Goal: Complete application form

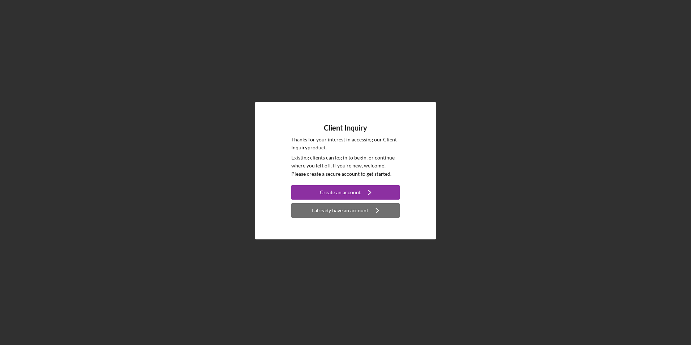
click at [325, 211] on div "I already have an account" at bounding box center [340, 210] width 56 height 14
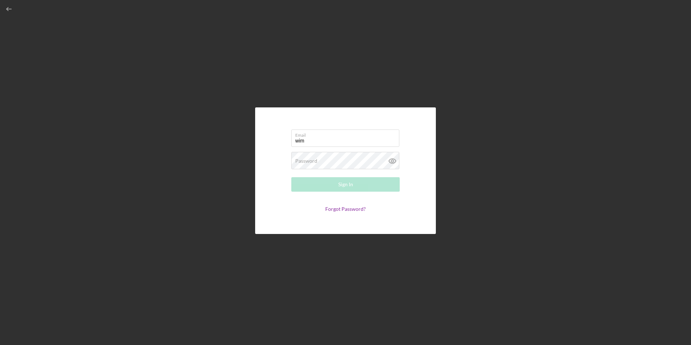
type input "[EMAIL_ADDRESS][DOMAIN_NAME]"
click at [331, 181] on button "Sign In" at bounding box center [345, 184] width 108 height 14
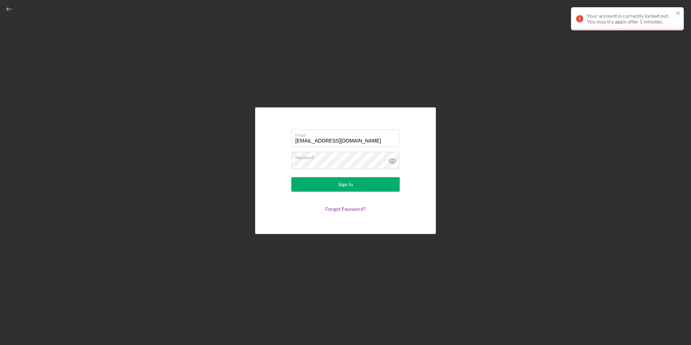
click at [675, 14] on div "Your account is currently locked out. You may try again after 5 minutes." at bounding box center [625, 19] width 102 height 16
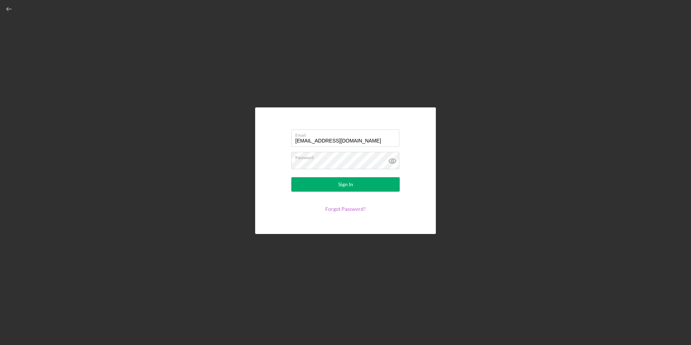
click at [344, 209] on link "Forgot Password?" at bounding box center [345, 209] width 40 height 6
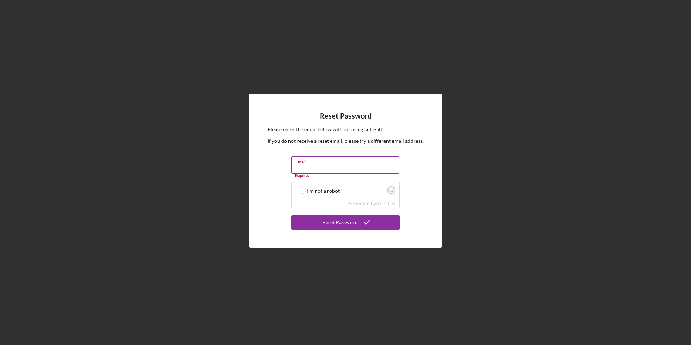
click at [308, 164] on input "Email" at bounding box center [345, 164] width 108 height 17
click at [210, 178] on div "Reset Password Please enter the email below without using auto-fill. If you do …" at bounding box center [346, 170] width 684 height 341
click at [324, 164] on input "Email" at bounding box center [345, 164] width 108 height 17
type input "[EMAIL_ADDRESS][DOMAIN_NAME]"
click at [301, 187] on input "I'm not a robot" at bounding box center [300, 187] width 7 height 7
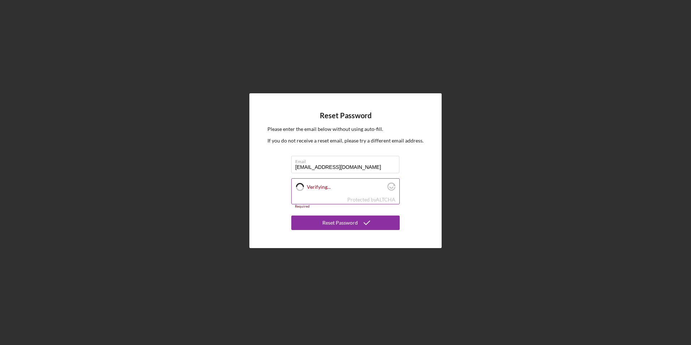
checkbox input "true"
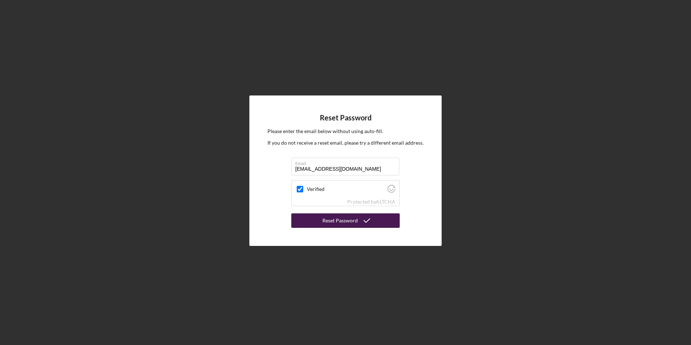
click at [344, 221] on div "Reset Password" at bounding box center [339, 220] width 35 height 14
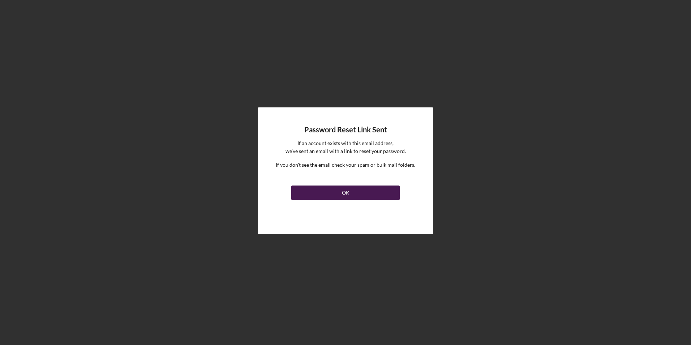
click at [331, 193] on button "OK" at bounding box center [345, 192] width 108 height 14
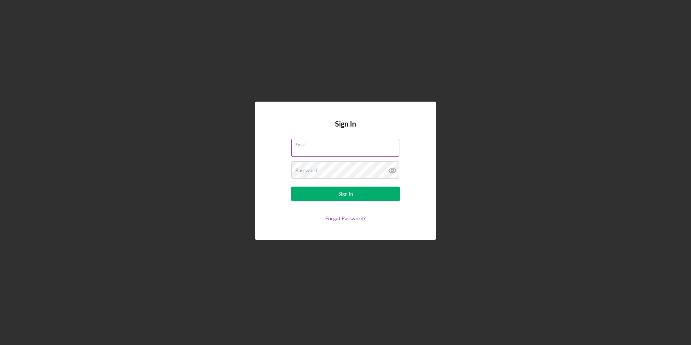
click at [315, 150] on input "Email" at bounding box center [345, 147] width 108 height 17
type input "[EMAIL_ADDRESS][DOMAIN_NAME]"
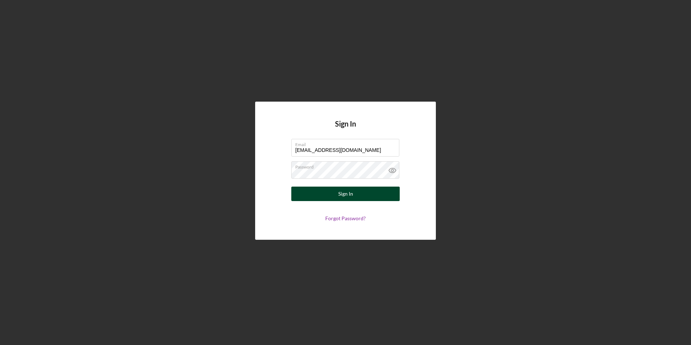
click at [314, 195] on button "Sign In" at bounding box center [345, 193] width 108 height 14
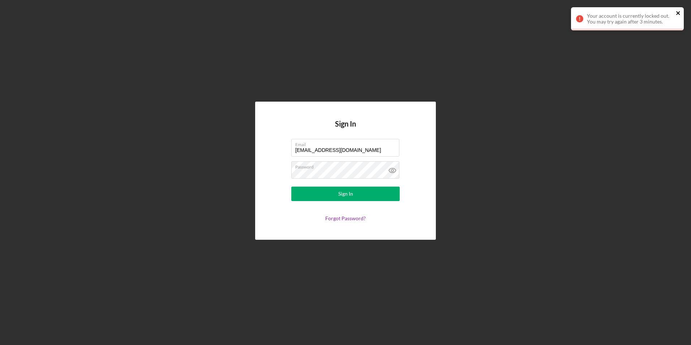
click at [677, 13] on icon "close" at bounding box center [678, 13] width 4 height 4
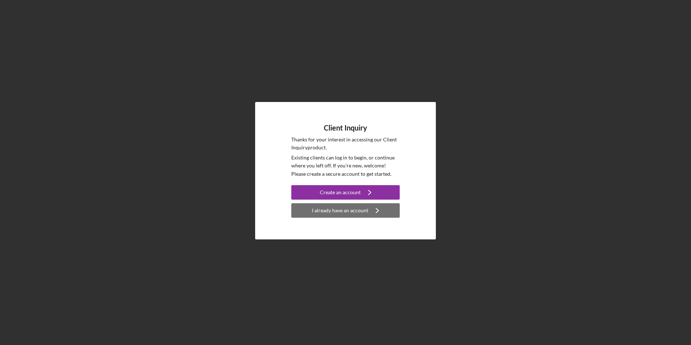
click at [325, 210] on div "I already have an account" at bounding box center [340, 210] width 56 height 14
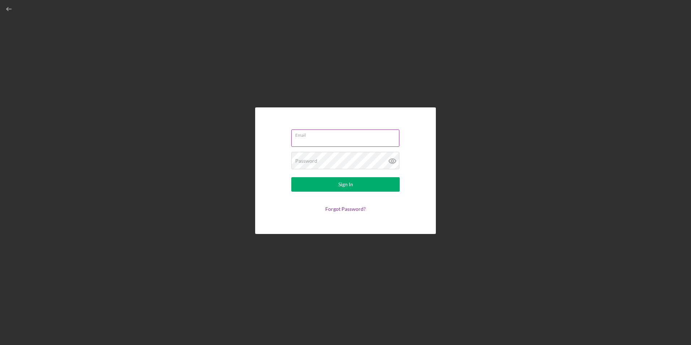
click at [315, 140] on input "Email" at bounding box center [345, 137] width 108 height 17
type input "[EMAIL_ADDRESS][DOMAIN_NAME]"
click at [319, 182] on button "Sign In" at bounding box center [345, 184] width 108 height 14
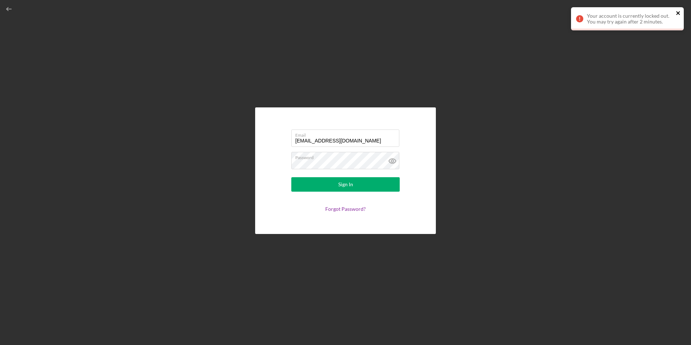
click at [679, 12] on icon "close" at bounding box center [678, 13] width 5 height 6
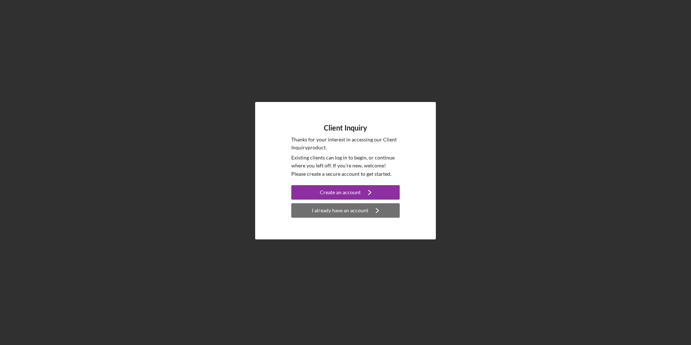
click at [326, 207] on div "I already have an account" at bounding box center [340, 210] width 56 height 14
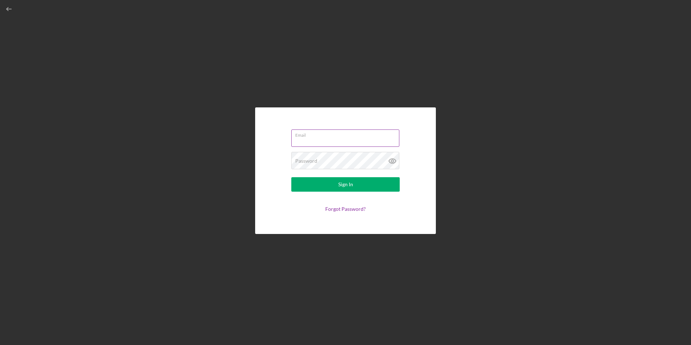
click at [323, 138] on input "Email" at bounding box center [345, 137] width 108 height 17
type input "wimpy1971@yahoo.com"
click at [313, 162] on label "Password" at bounding box center [306, 161] width 22 height 6
click at [329, 188] on button "Sign In" at bounding box center [345, 184] width 108 height 14
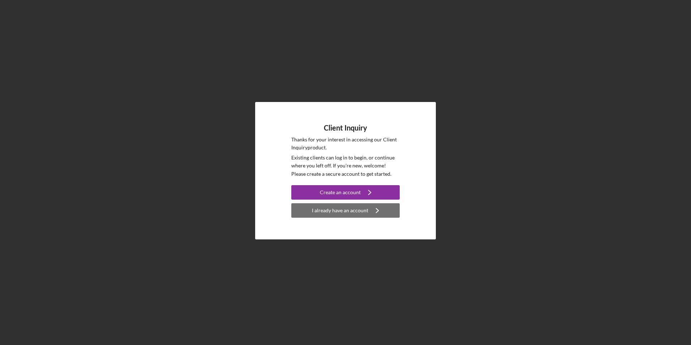
click at [316, 213] on div "I already have an account" at bounding box center [340, 210] width 56 height 14
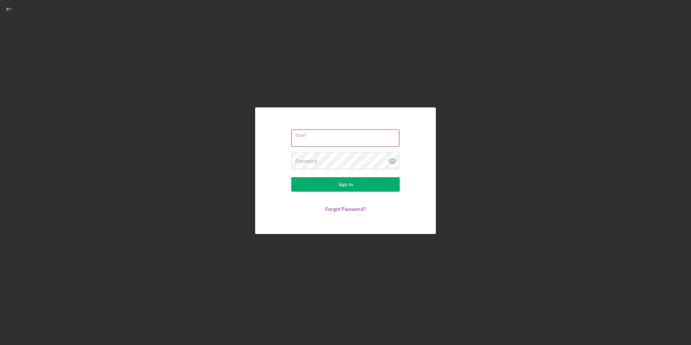
click at [315, 138] on input "Email" at bounding box center [345, 137] width 108 height 17
type input "wimpy1971@yahoo.com"
click at [320, 182] on button "Sign In" at bounding box center [345, 184] width 108 height 14
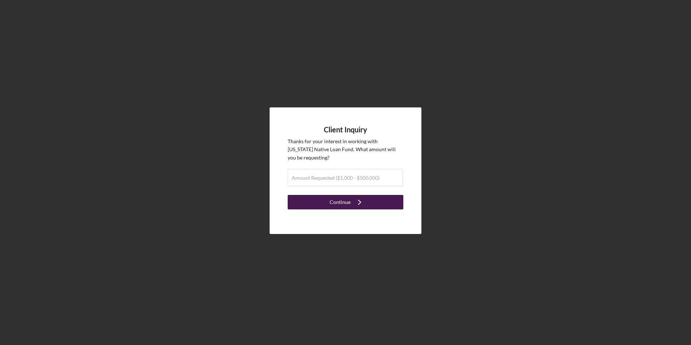
click at [320, 200] on button "Continue Icon/Navigate" at bounding box center [346, 202] width 116 height 14
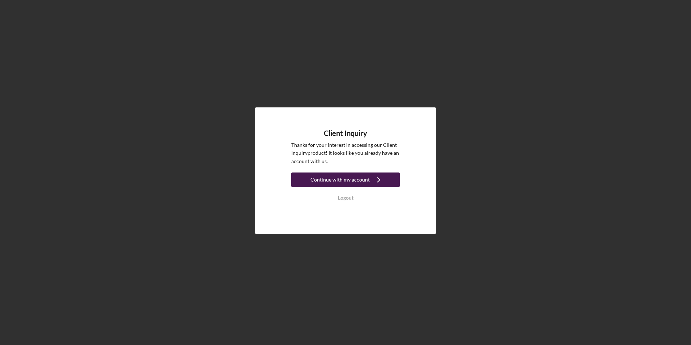
click at [328, 182] on div "Continue with my account" at bounding box center [339, 179] width 59 height 14
click at [326, 180] on div "Continue with my account" at bounding box center [339, 179] width 59 height 14
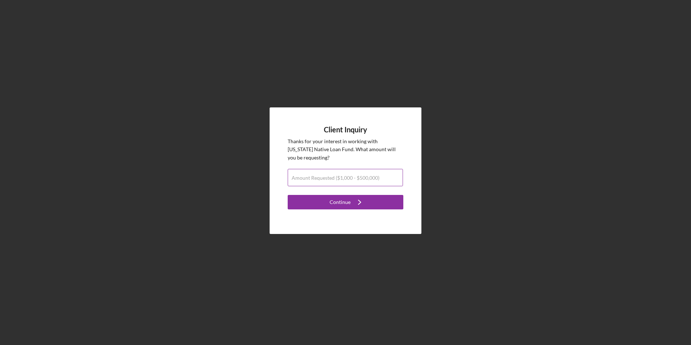
click at [306, 179] on label "Amount Requested ($1,000 - $500,000)" at bounding box center [336, 178] width 88 height 6
click at [306, 179] on input "Amount Requested ($1,000 - $500,000)" at bounding box center [345, 177] width 115 height 17
type input "$27,000"
click at [328, 202] on button "Continue Icon/Navigate" at bounding box center [346, 202] width 116 height 14
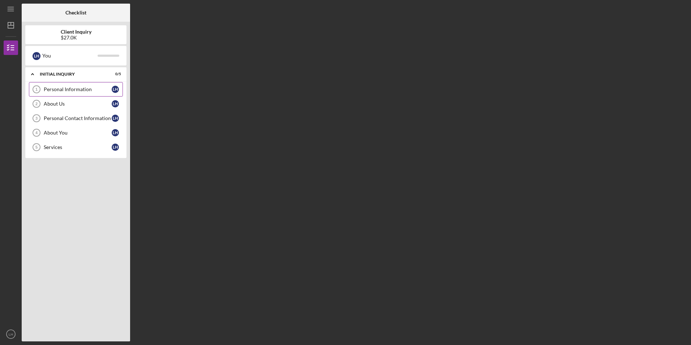
click at [55, 87] on div "Personal Information" at bounding box center [78, 89] width 68 height 6
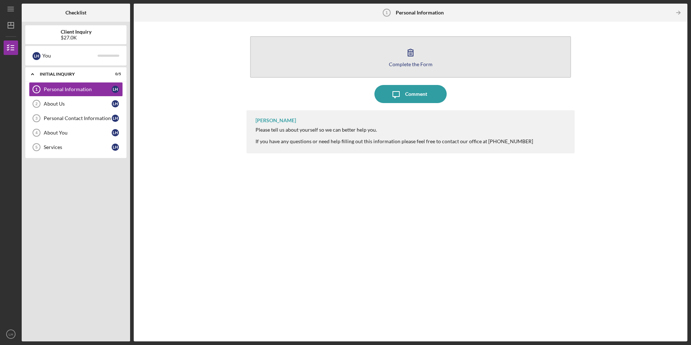
click at [412, 55] on icon "button" at bounding box center [410, 52] width 18 height 18
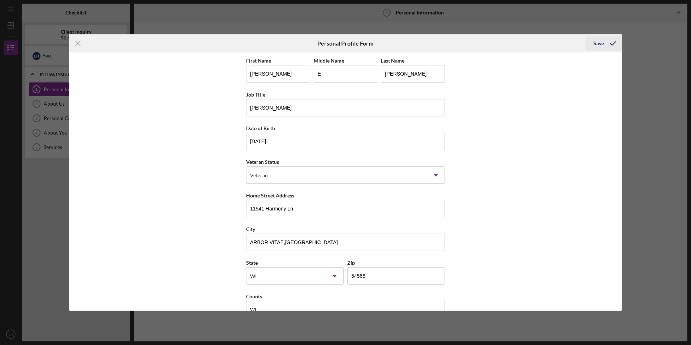
click at [598, 44] on div "Save" at bounding box center [598, 43] width 10 height 14
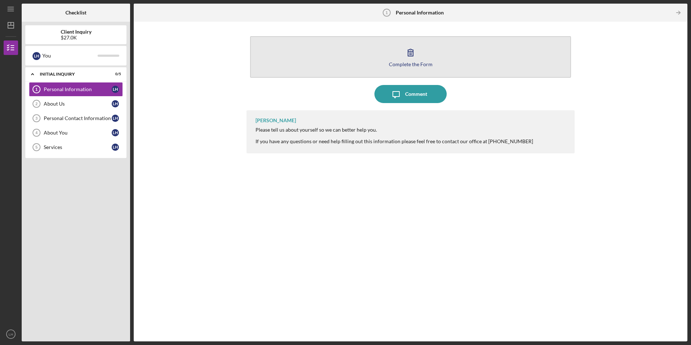
click at [404, 57] on icon "button" at bounding box center [410, 52] width 18 height 18
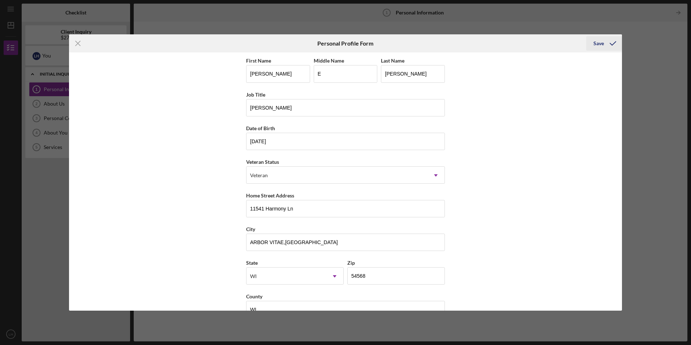
click at [598, 41] on div "Save" at bounding box center [598, 43] width 10 height 14
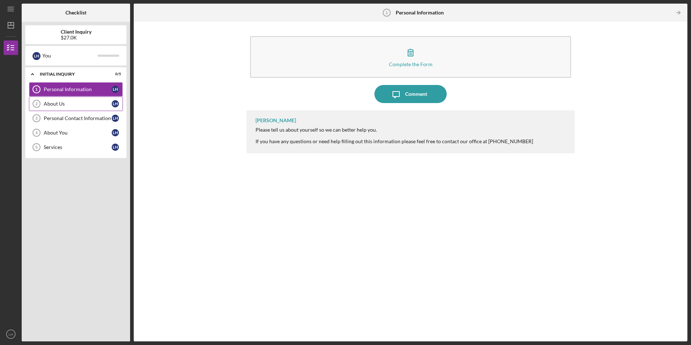
click at [57, 106] on div "About Us" at bounding box center [78, 104] width 68 height 6
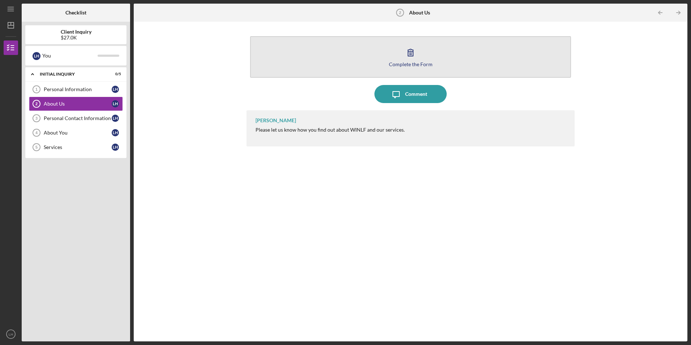
click at [405, 55] on icon "button" at bounding box center [410, 52] width 18 height 18
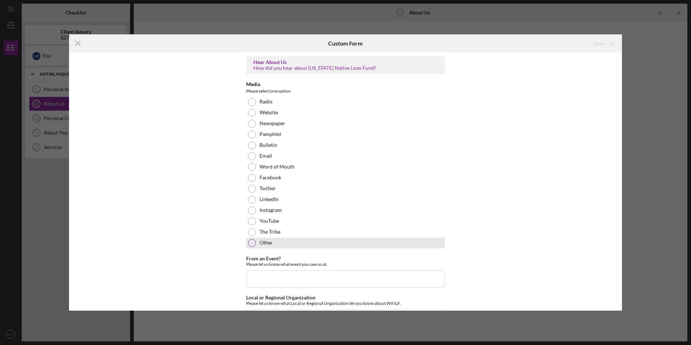
click at [251, 244] on div at bounding box center [252, 243] width 8 height 8
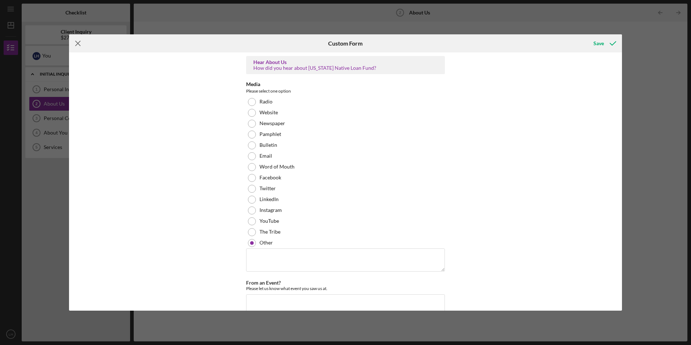
click at [79, 37] on icon "Icon/Menu Close" at bounding box center [78, 43] width 18 height 18
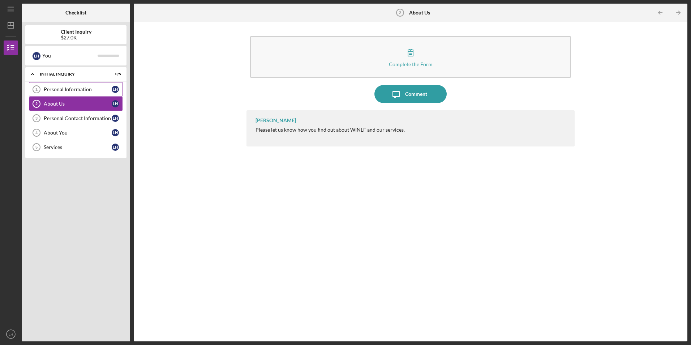
click at [50, 89] on div "Personal Information" at bounding box center [78, 89] width 68 height 6
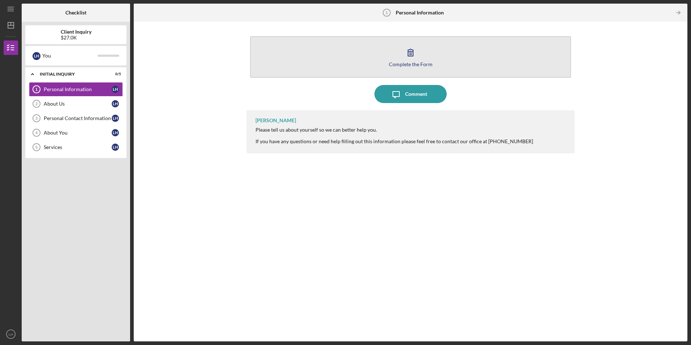
click at [405, 58] on icon "button" at bounding box center [410, 52] width 18 height 18
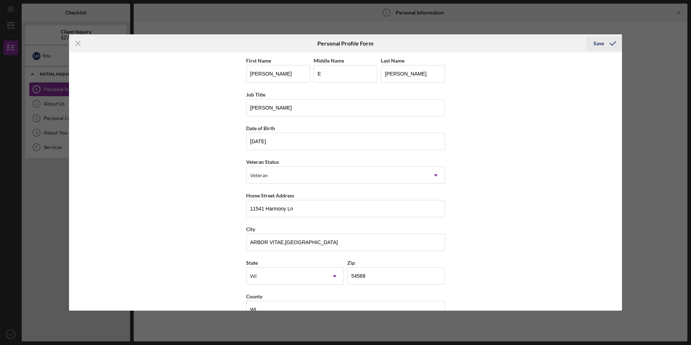
click at [591, 47] on button "Save" at bounding box center [604, 43] width 36 height 14
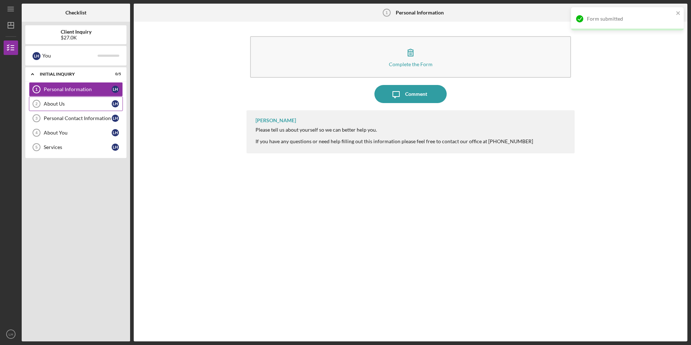
click at [52, 105] on div "About Us" at bounding box center [78, 104] width 68 height 6
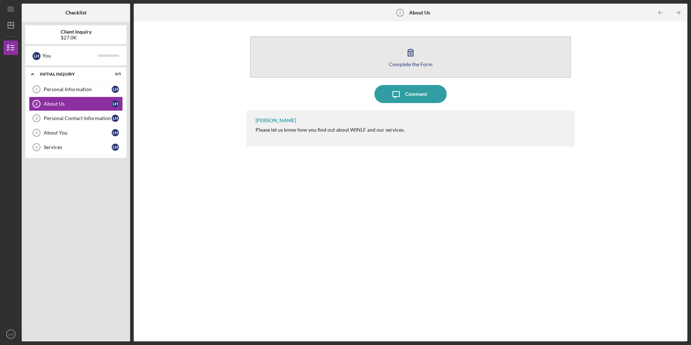
click at [416, 55] on icon "button" at bounding box center [410, 52] width 18 height 18
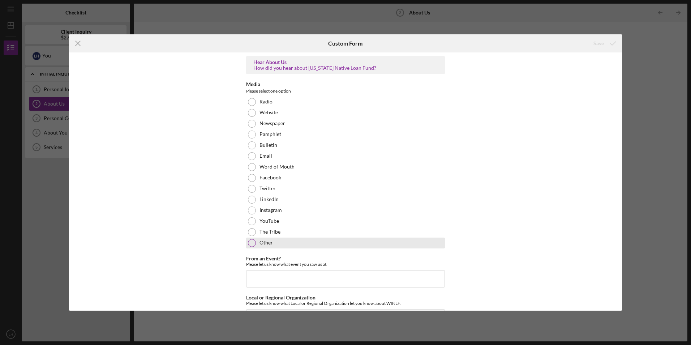
click at [248, 245] on div at bounding box center [252, 243] width 8 height 8
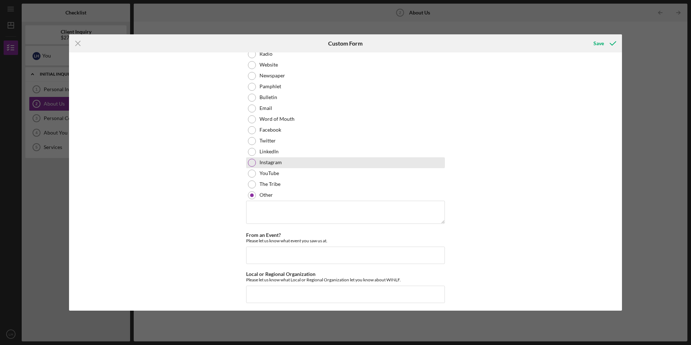
scroll to position [51, 0]
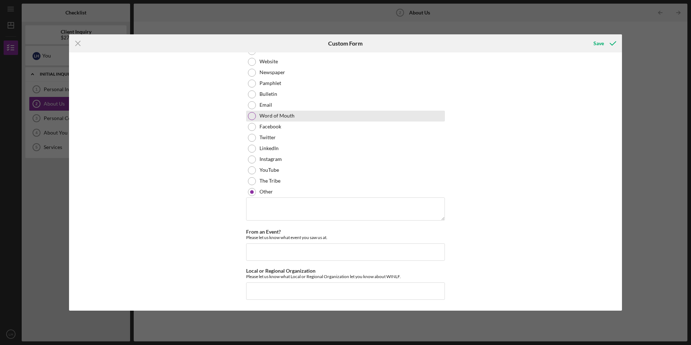
click at [251, 117] on div at bounding box center [252, 116] width 8 height 8
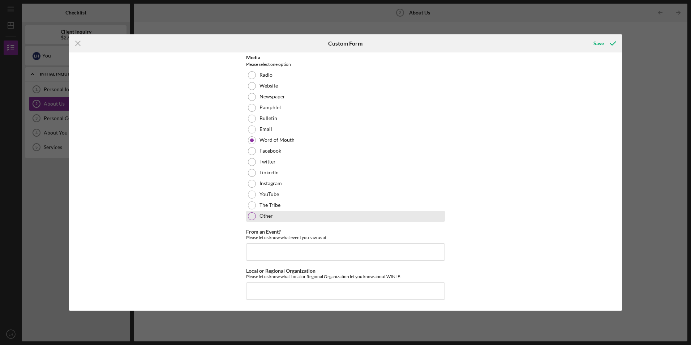
click at [249, 215] on div at bounding box center [252, 216] width 8 height 8
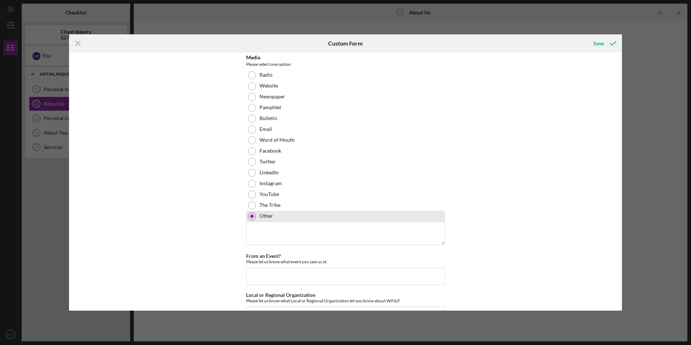
scroll to position [51, 0]
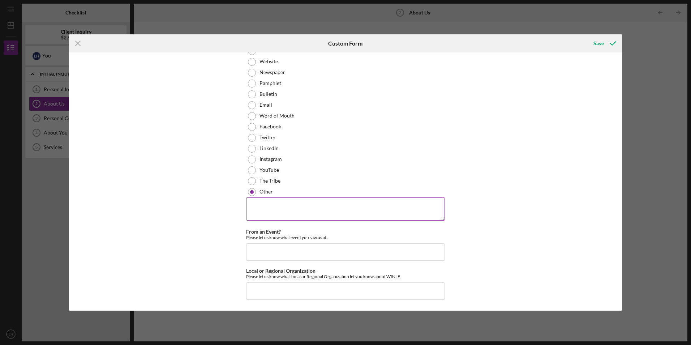
click at [272, 209] on textarea at bounding box center [345, 208] width 199 height 23
type textarea "I heard about you from Janice St Germaine and Christine Haling"
click at [275, 291] on input "Local or Regional Organization" at bounding box center [345, 290] width 199 height 17
type input "Lac Du Flambeau"
click at [595, 46] on div "Save" at bounding box center [598, 43] width 10 height 14
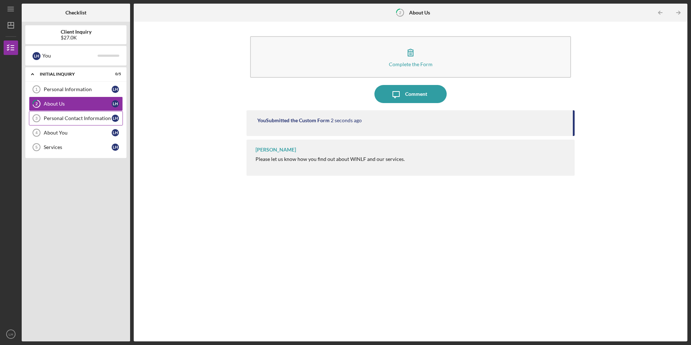
click at [71, 117] on div "Personal Contact Information" at bounding box center [78, 118] width 68 height 6
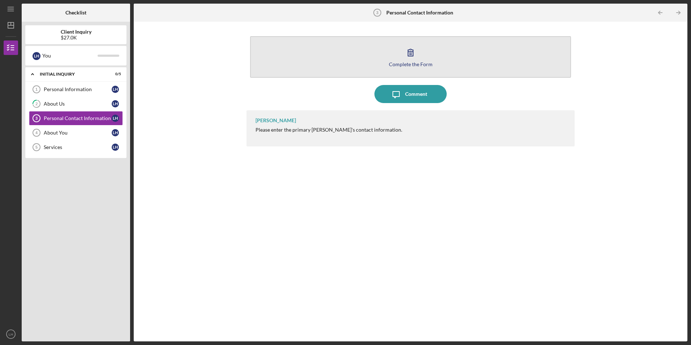
click at [410, 58] on icon "button" at bounding box center [410, 52] width 18 height 18
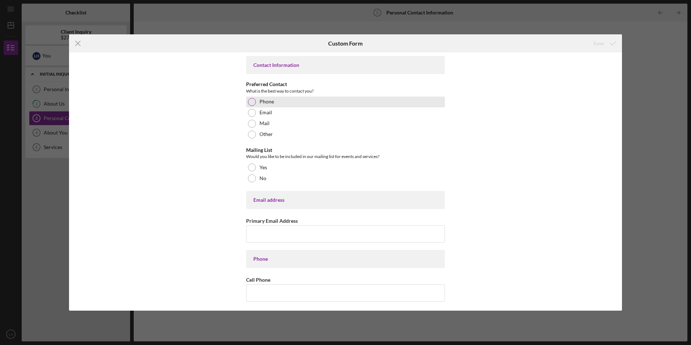
click at [251, 101] on div at bounding box center [252, 102] width 8 height 8
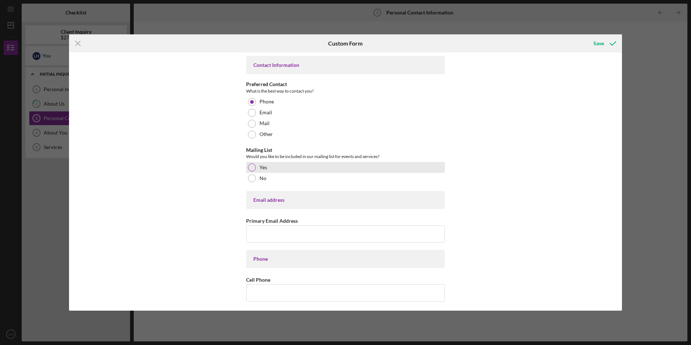
click at [250, 171] on div "Yes" at bounding box center [345, 167] width 199 height 11
click at [268, 240] on input "Primary Email Address" at bounding box center [345, 233] width 199 height 17
type input "wimpy1971@yahoo.com"
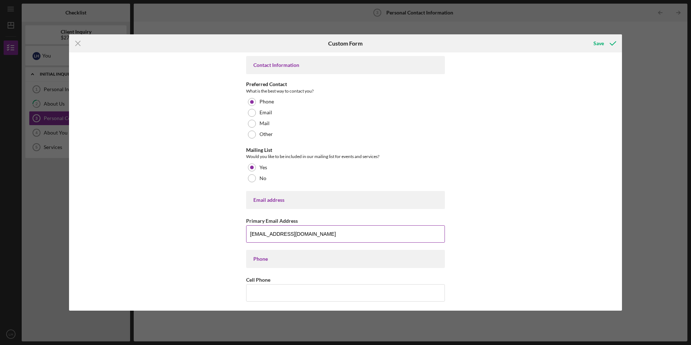
type input "wimpy1971@yahoo.com"
type input "54,568"
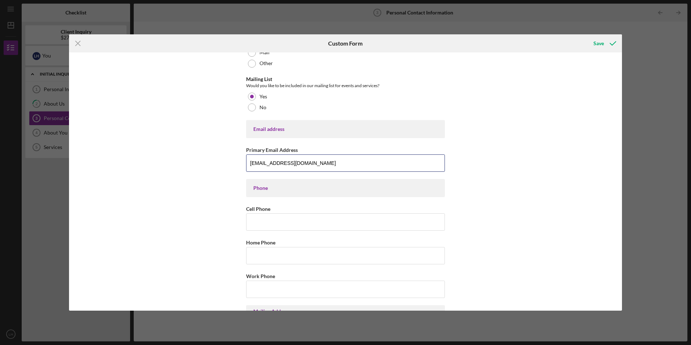
scroll to position [108, 0]
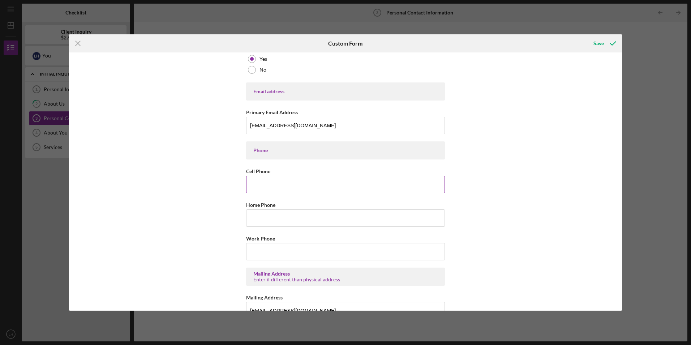
click at [260, 188] on input "Cell Phone" at bounding box center [345, 184] width 199 height 17
type input "(715) 892-4626"
type input "ARBOR VITAE,WI"
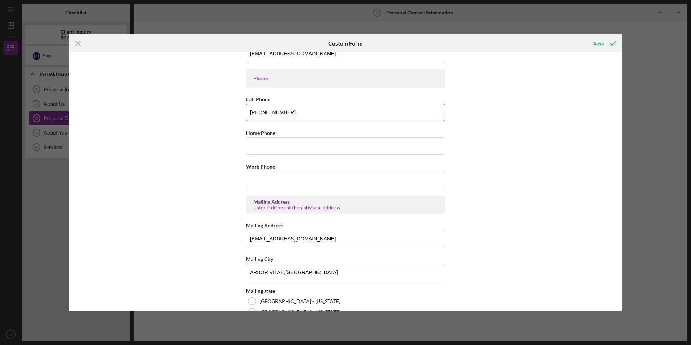
scroll to position [181, 0]
click at [268, 185] on input "Work Phone" at bounding box center [345, 179] width 199 height 17
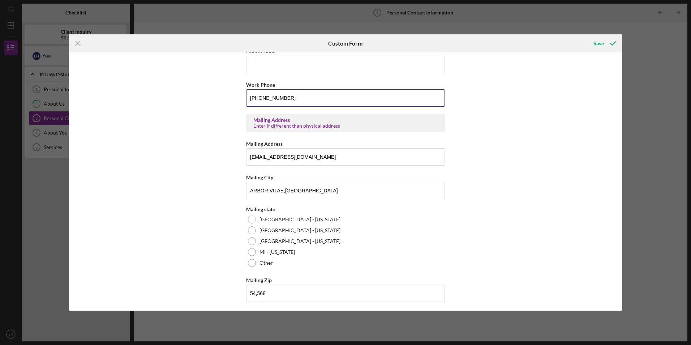
scroll to position [264, 0]
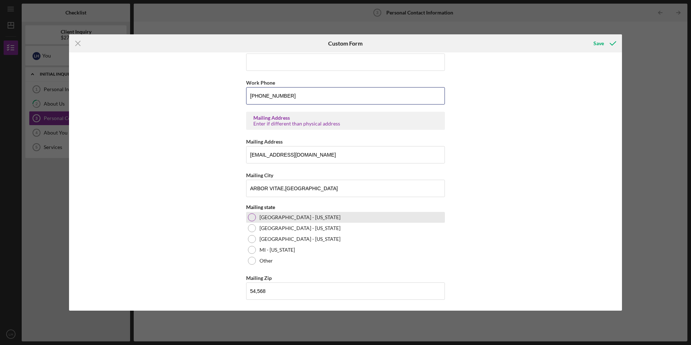
type input "(715) 479-4641"
click at [251, 215] on div at bounding box center [252, 217] width 8 height 8
click at [273, 291] on input "54,568" at bounding box center [345, 290] width 199 height 17
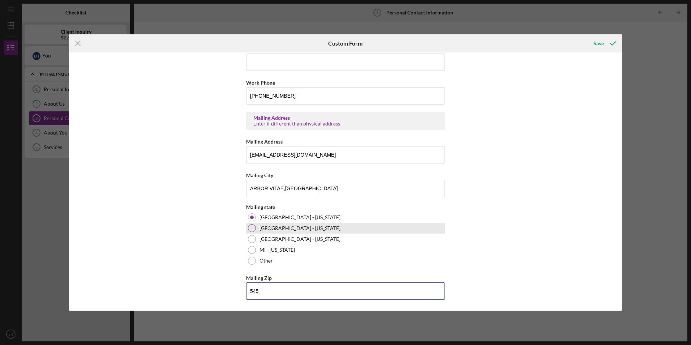
type input "54,568"
click at [598, 46] on div "Save" at bounding box center [598, 43] width 10 height 14
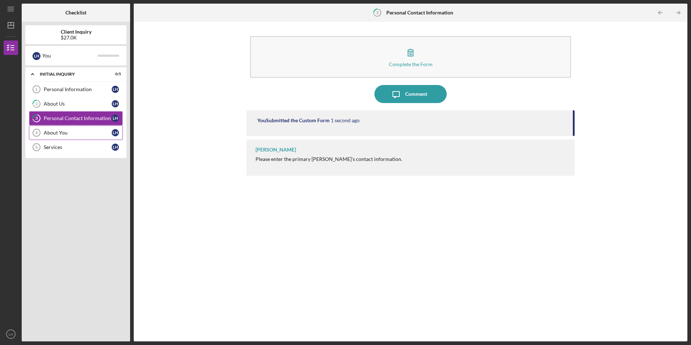
click at [61, 134] on div "About You" at bounding box center [78, 133] width 68 height 6
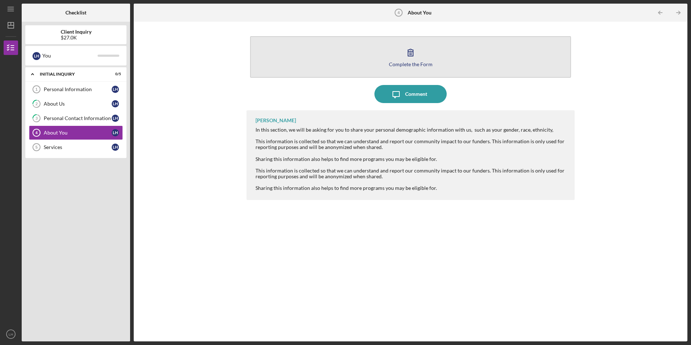
click at [410, 53] on icon "button" at bounding box center [410, 52] width 5 height 7
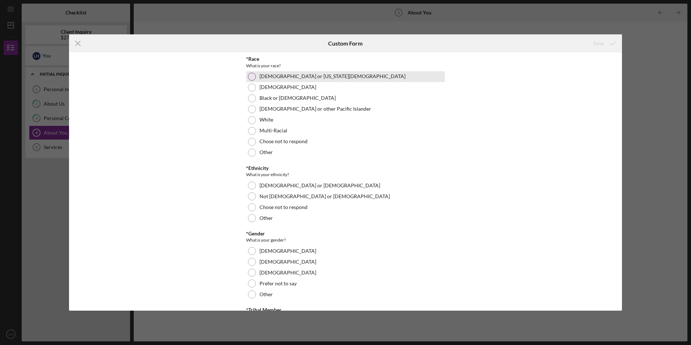
click at [248, 76] on div at bounding box center [252, 77] width 8 height 8
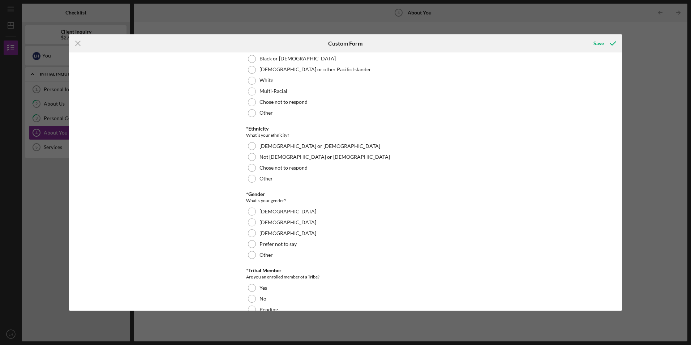
scroll to position [72, 0]
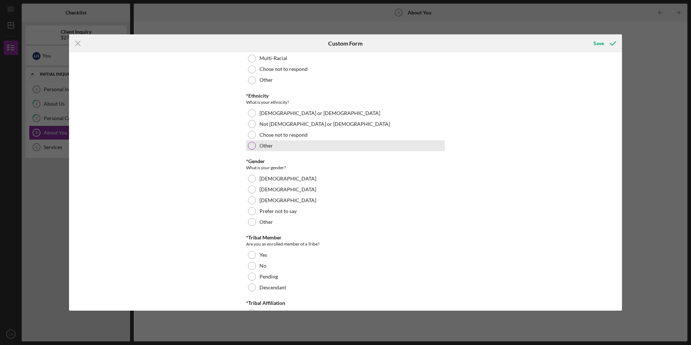
click at [249, 144] on div at bounding box center [252, 146] width 8 height 8
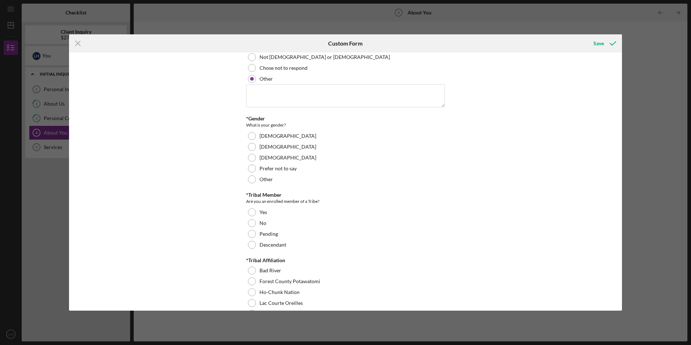
scroll to position [145, 0]
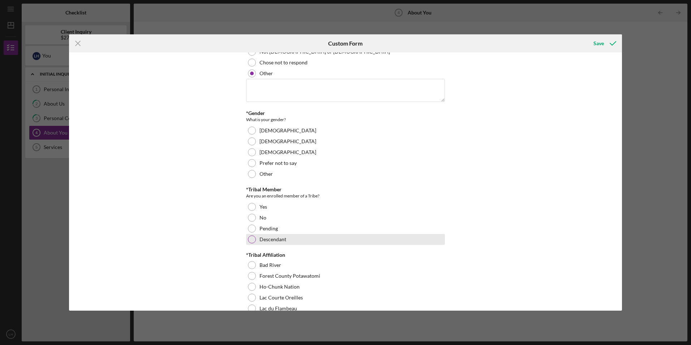
click at [248, 241] on div at bounding box center [252, 239] width 8 height 8
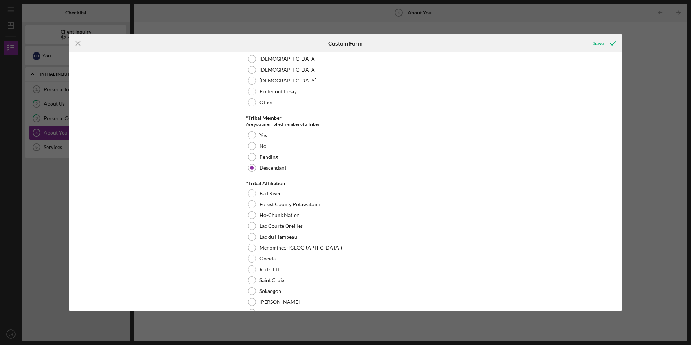
scroll to position [217, 0]
click at [256, 238] on div "Lac du Flambeau" at bounding box center [345, 236] width 199 height 11
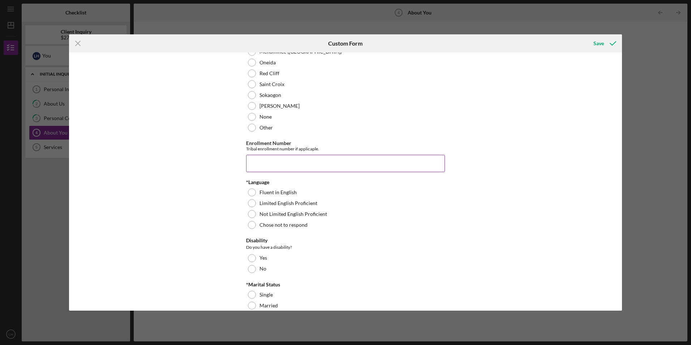
scroll to position [434, 0]
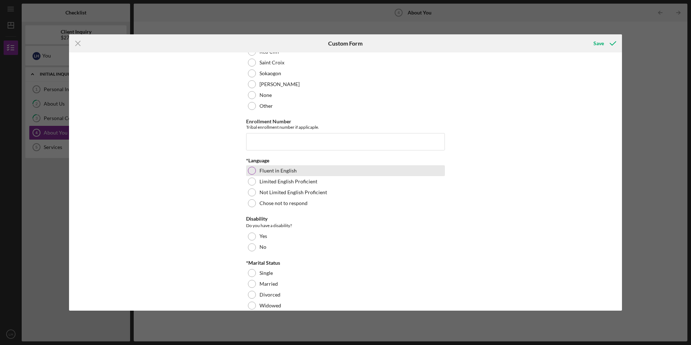
click at [248, 171] on div at bounding box center [252, 171] width 8 height 8
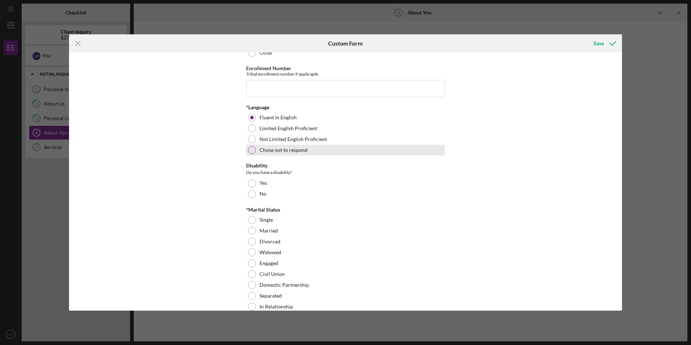
scroll to position [506, 0]
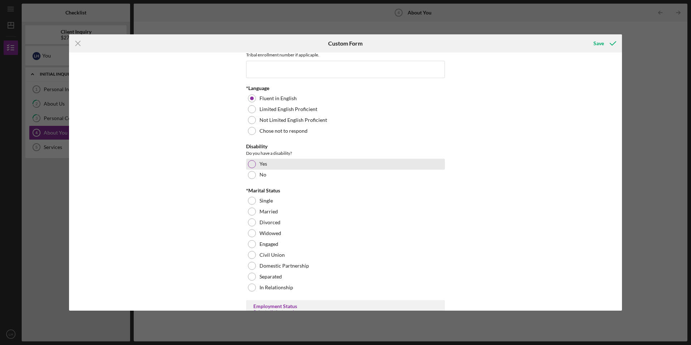
click at [250, 163] on div at bounding box center [252, 164] width 8 height 8
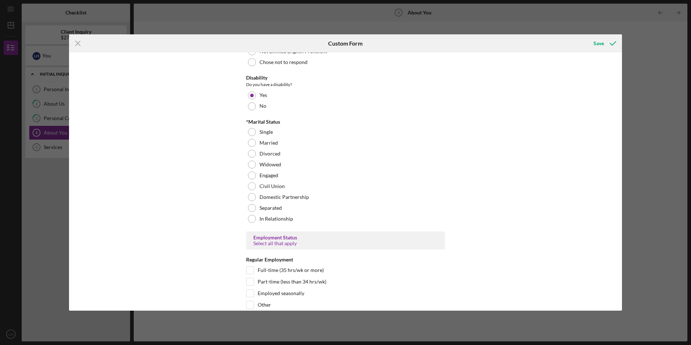
scroll to position [578, 0]
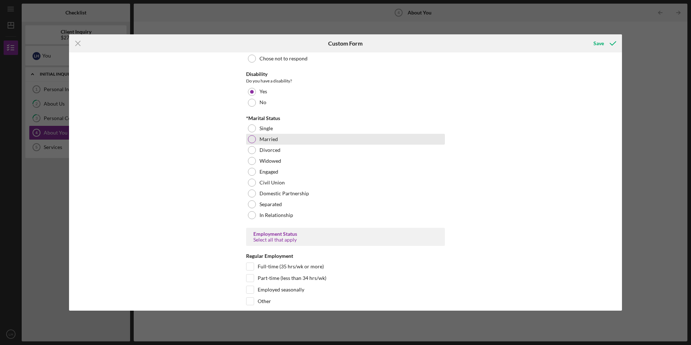
click at [253, 139] on div at bounding box center [252, 139] width 8 height 8
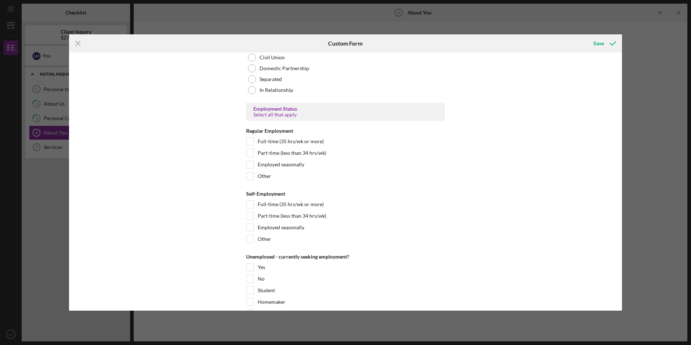
scroll to position [723, 0]
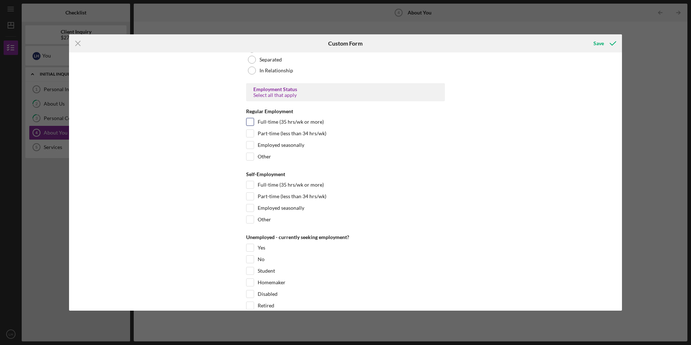
click at [248, 121] on input "Full-time (35 hrs/wk or more)" at bounding box center [249, 121] width 7 height 7
checkbox input "true"
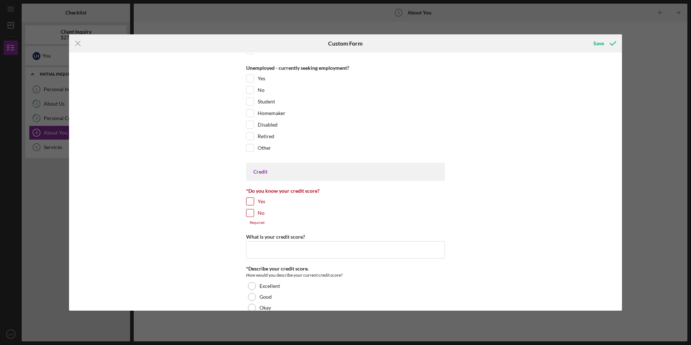
scroll to position [903, 0]
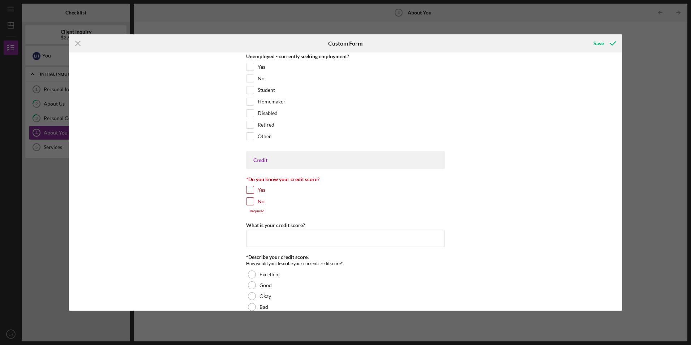
click at [249, 190] on input "Yes" at bounding box center [249, 189] width 7 height 7
checkbox input "true"
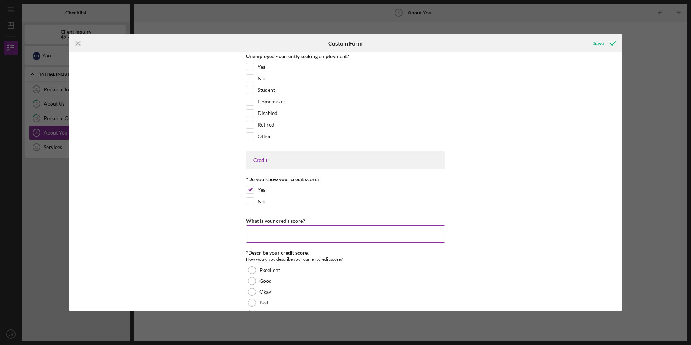
click at [263, 235] on input "What is your credit score?" at bounding box center [345, 233] width 199 height 17
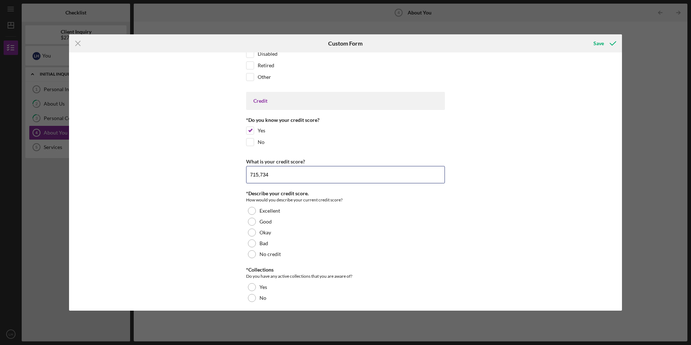
scroll to position [976, 0]
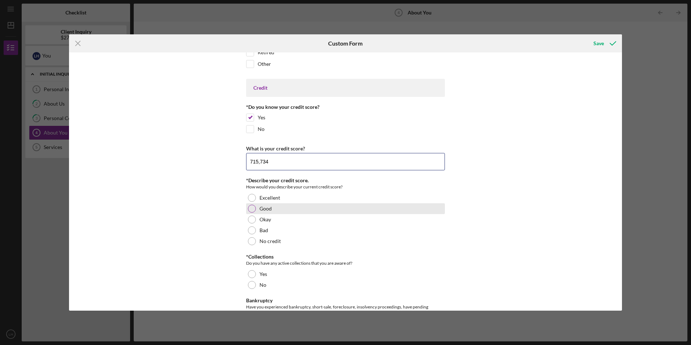
type input "715,734"
click at [250, 210] on div at bounding box center [252, 209] width 8 height 8
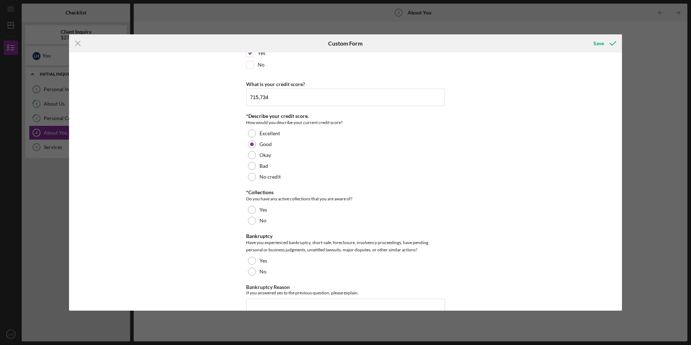
scroll to position [1048, 0]
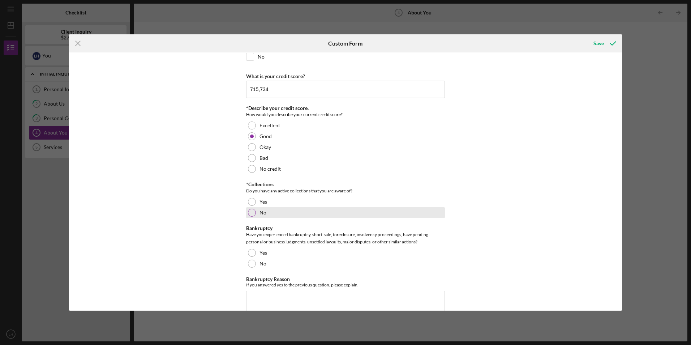
click at [255, 213] on div "No" at bounding box center [345, 212] width 199 height 11
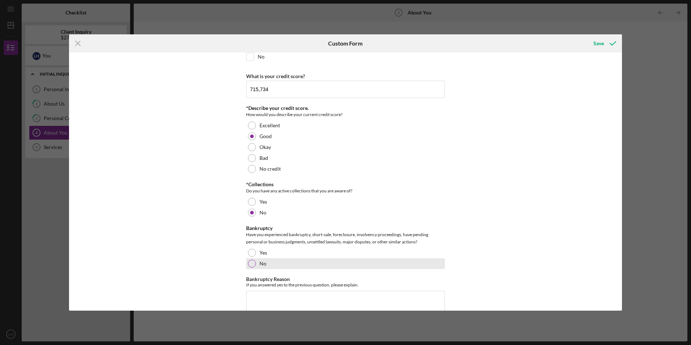
click at [253, 263] on div at bounding box center [252, 263] width 8 height 8
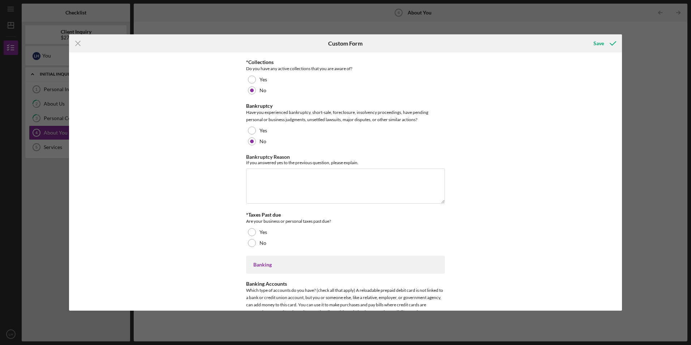
scroll to position [1192, 0]
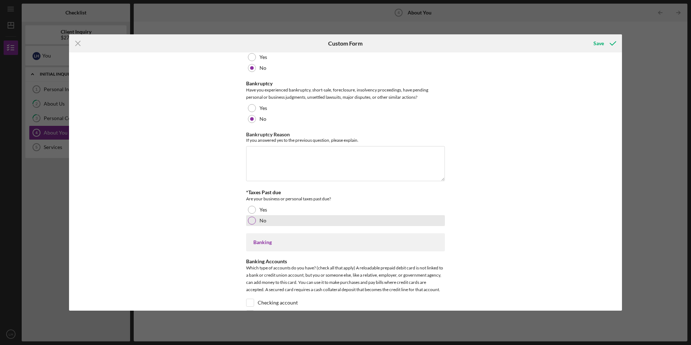
click at [251, 221] on div at bounding box center [252, 220] width 8 height 8
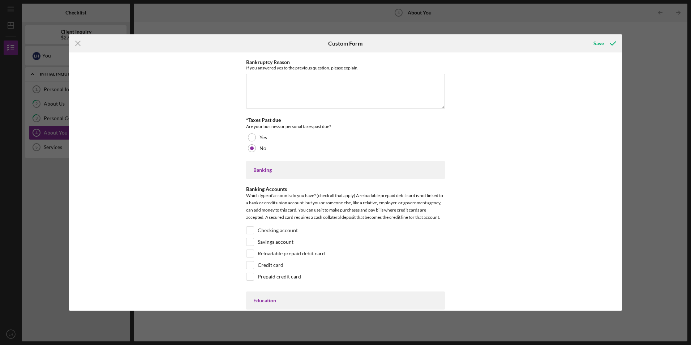
scroll to position [1301, 0]
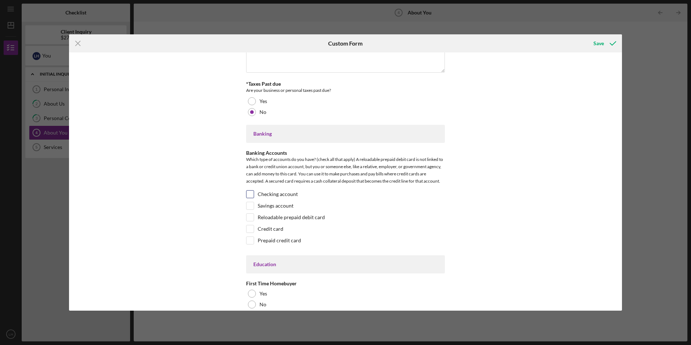
click at [249, 197] on input "Checking account" at bounding box center [249, 193] width 7 height 7
checkbox input "true"
click at [248, 205] on input "Savings account" at bounding box center [249, 205] width 7 height 7
checkbox input "true"
click at [246, 227] on input "Credit card" at bounding box center [249, 228] width 7 height 7
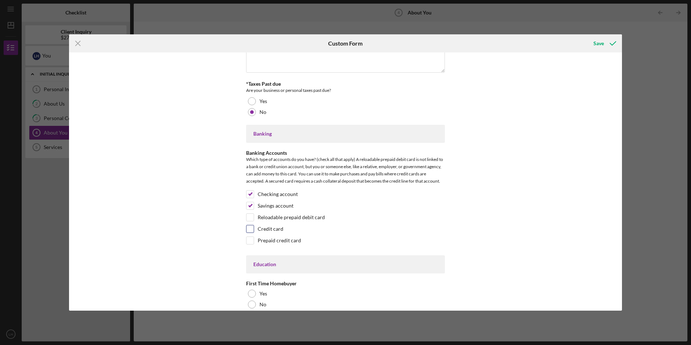
checkbox input "true"
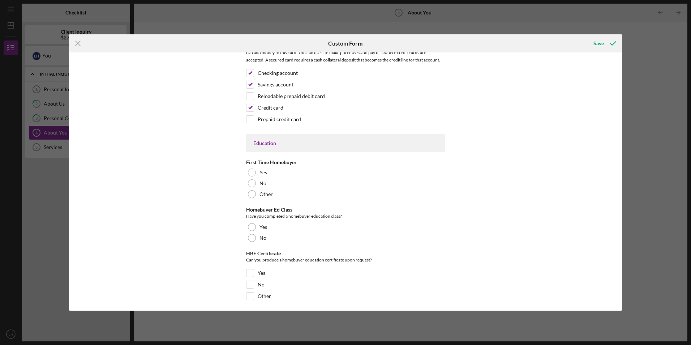
scroll to position [1445, 0]
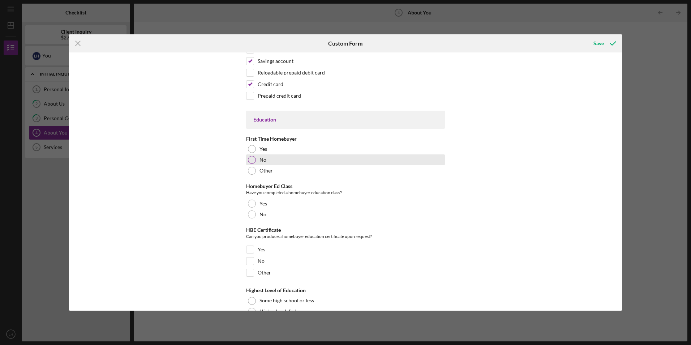
click at [248, 161] on div at bounding box center [252, 160] width 8 height 8
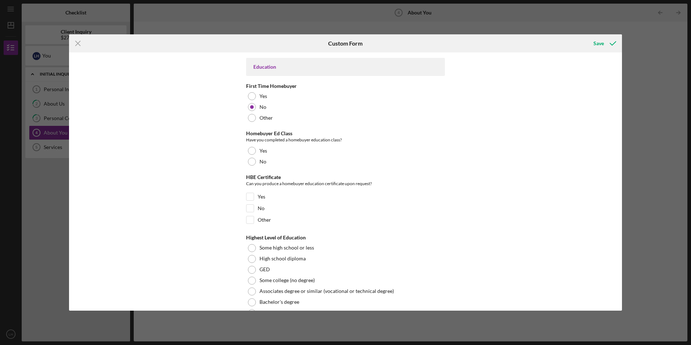
scroll to position [1517, 0]
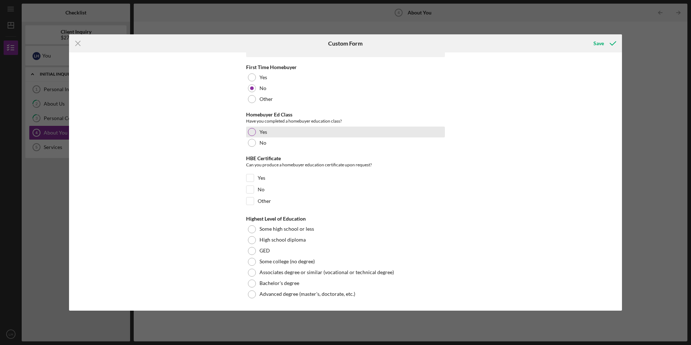
click at [253, 133] on div at bounding box center [252, 132] width 8 height 8
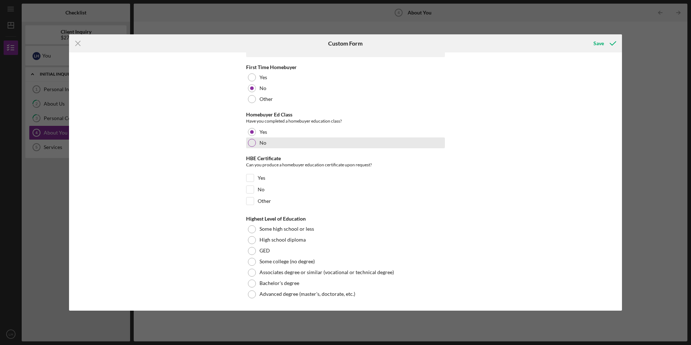
click at [248, 143] on div at bounding box center [252, 143] width 8 height 8
click at [248, 190] on input "No" at bounding box center [249, 189] width 7 height 7
checkbox input "true"
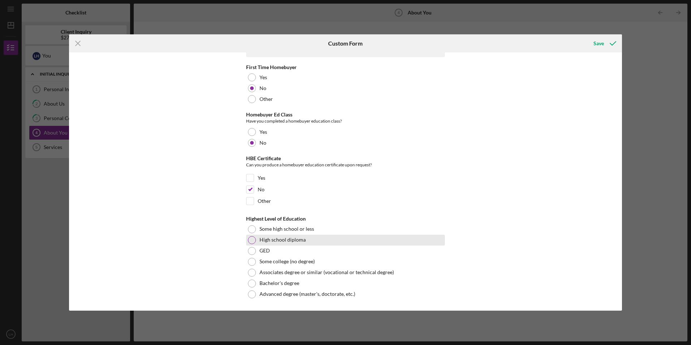
click at [248, 240] on div at bounding box center [252, 240] width 8 height 8
click at [595, 45] on div "Save" at bounding box center [598, 43] width 10 height 14
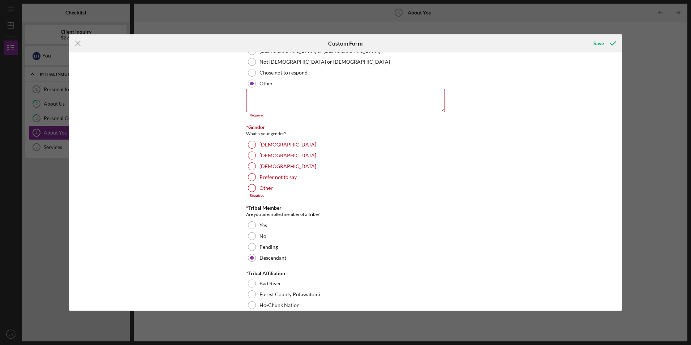
scroll to position [152, 0]
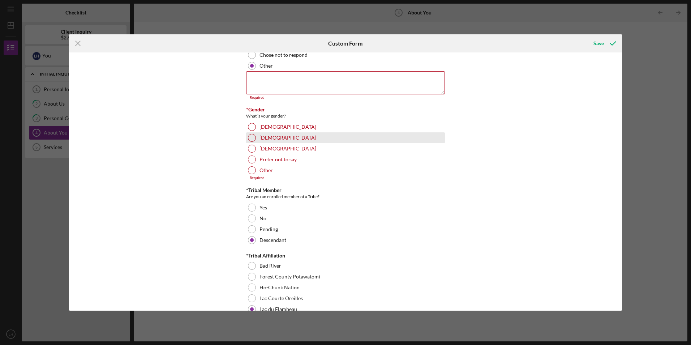
click at [252, 135] on div at bounding box center [252, 138] width 8 height 8
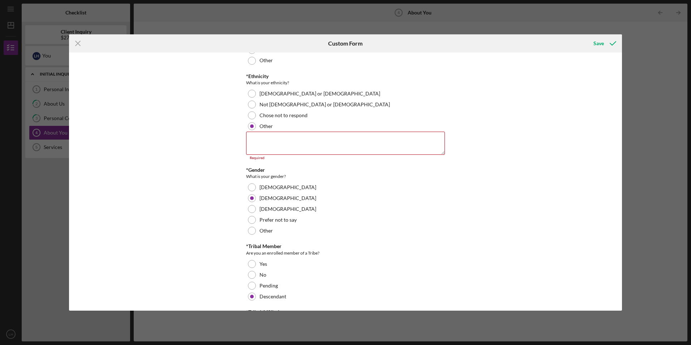
scroll to position [108, 0]
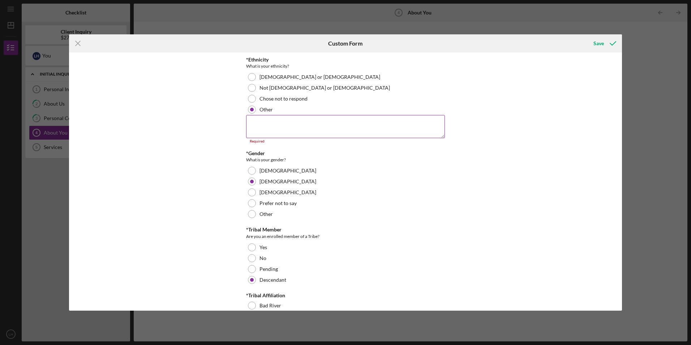
click at [273, 124] on textarea at bounding box center [345, 126] width 199 height 23
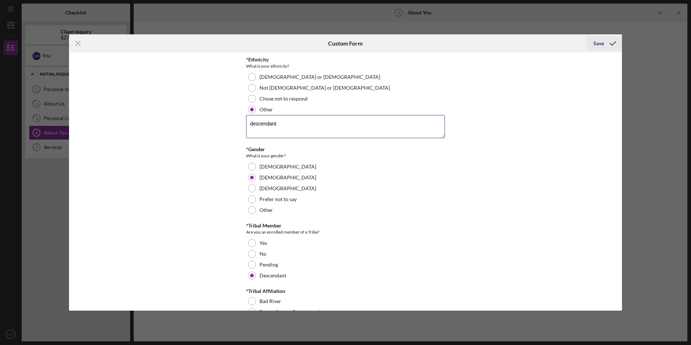
type textarea "descendant"
click at [602, 46] on div "Save" at bounding box center [598, 43] width 10 height 14
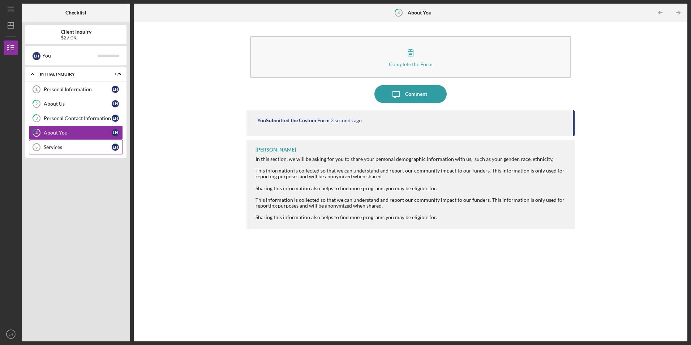
click at [52, 150] on div "Services" at bounding box center [78, 147] width 68 height 6
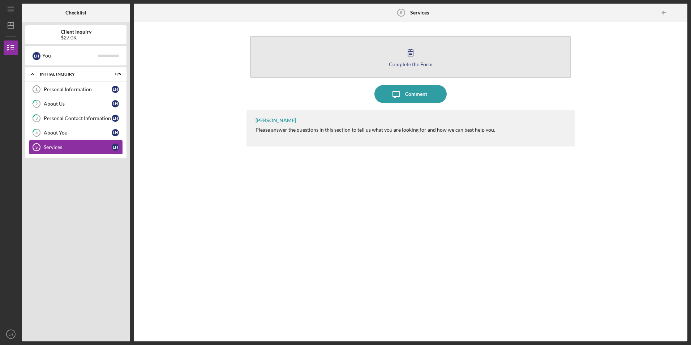
click at [403, 54] on icon "button" at bounding box center [410, 52] width 18 height 18
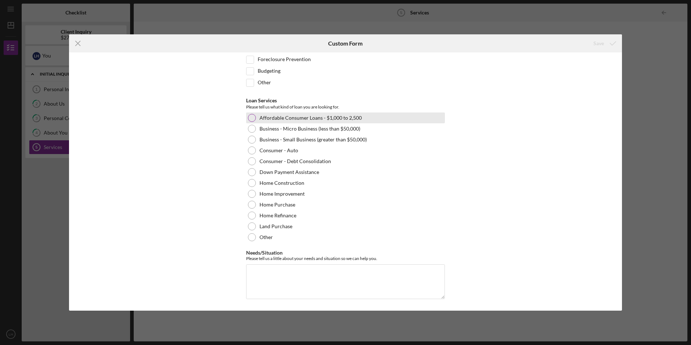
scroll to position [56, 0]
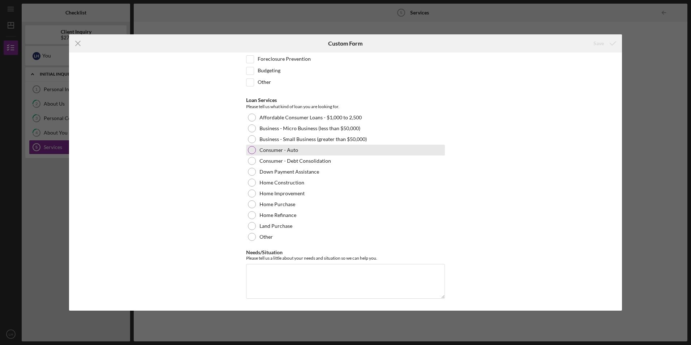
click at [249, 150] on div at bounding box center [252, 150] width 8 height 8
click at [268, 272] on textarea "Needs/Situation" at bounding box center [345, 281] width 199 height 35
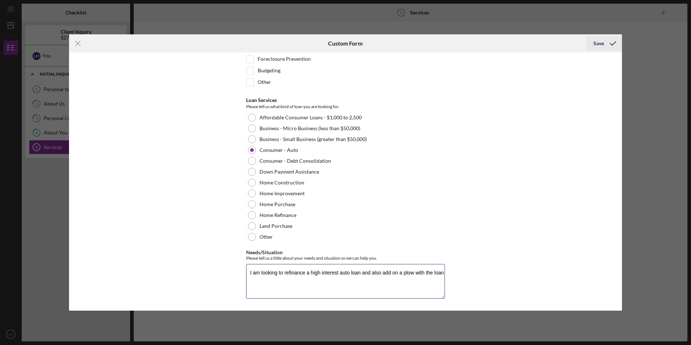
type textarea "I am looking to refinance a high interest auto loan and also add on a plow with…"
click at [593, 42] on div "Save" at bounding box center [598, 43] width 10 height 14
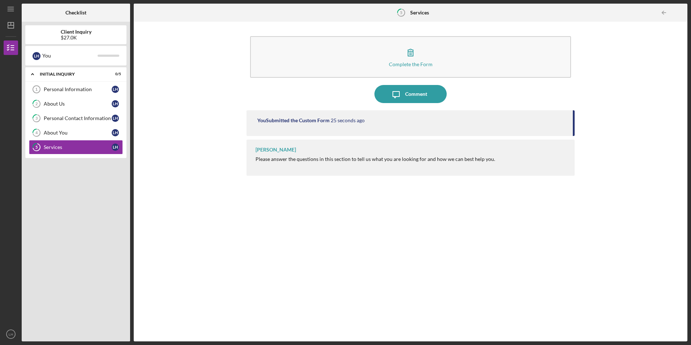
click at [328, 155] on div "Lisa Schuman Please answer the questions in this section to tell us what you ar…" at bounding box center [410, 157] width 328 height 36
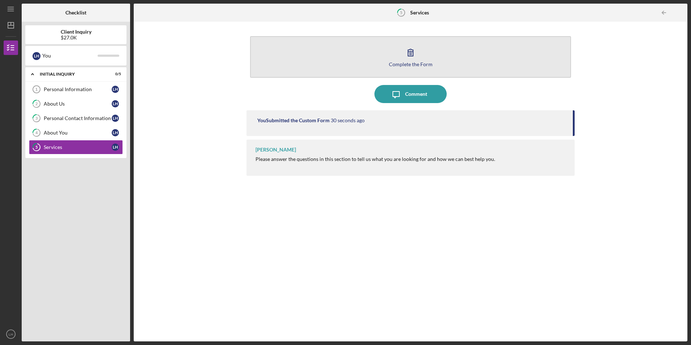
click at [414, 53] on icon "button" at bounding box center [410, 52] width 18 height 18
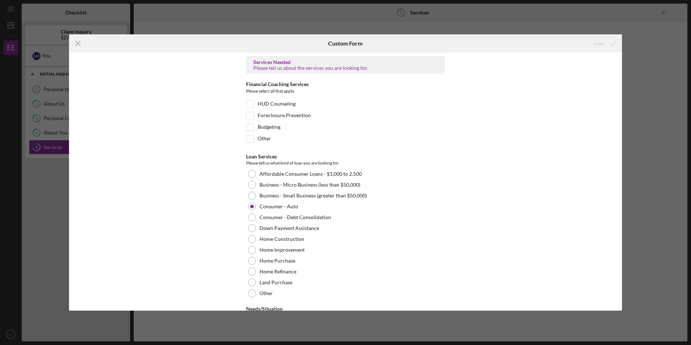
click at [193, 12] on div "Icon/Menu Close Custom Form Save Services Needed Please tell us about the servi…" at bounding box center [345, 172] width 691 height 345
click at [74, 43] on icon "Icon/Menu Close" at bounding box center [78, 43] width 18 height 18
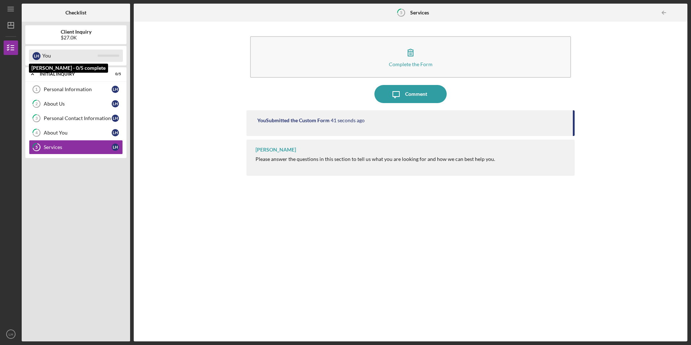
click at [46, 53] on div "You" at bounding box center [69, 56] width 55 height 12
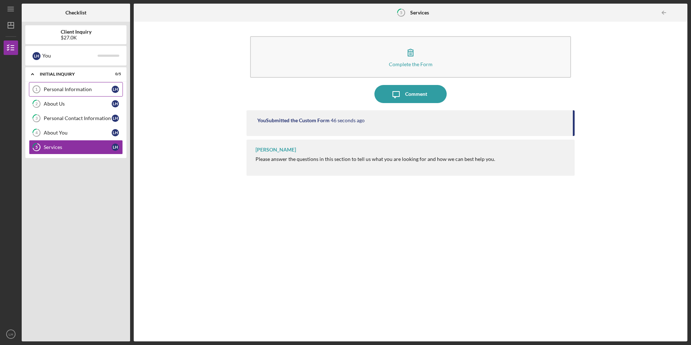
click at [62, 89] on div "Personal Information" at bounding box center [78, 89] width 68 height 6
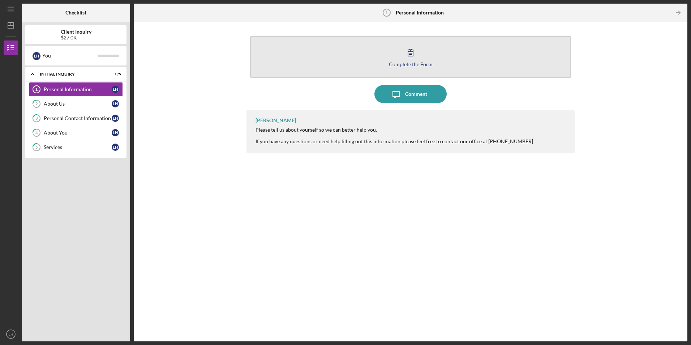
click at [408, 58] on icon "button" at bounding box center [410, 52] width 18 height 18
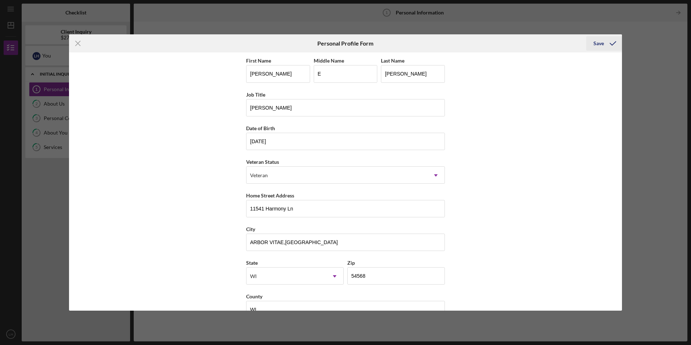
click at [600, 44] on div "Save" at bounding box center [598, 43] width 10 height 14
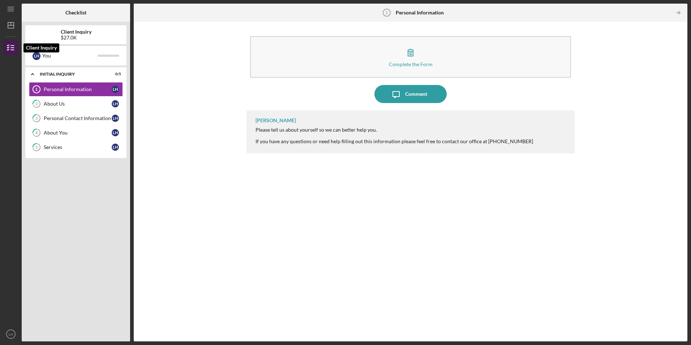
click at [14, 49] on icon "button" at bounding box center [11, 48] width 18 height 18
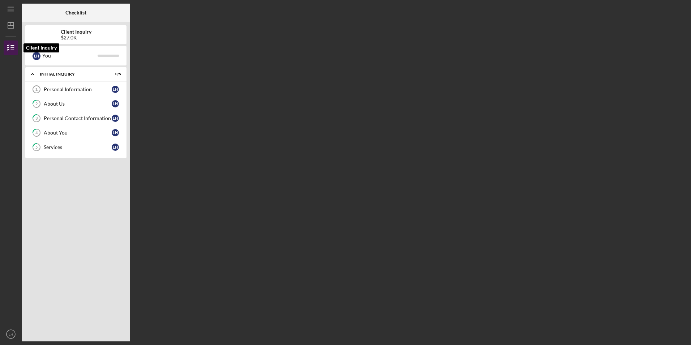
click at [14, 49] on icon "button" at bounding box center [11, 48] width 18 height 18
click at [65, 72] on div "Initial Inquiry" at bounding box center [79, 74] width 78 height 4
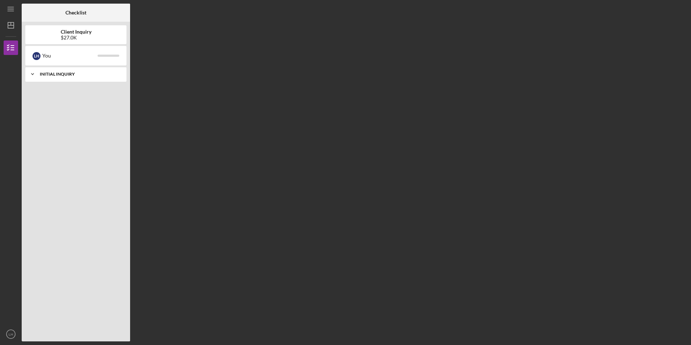
click at [65, 72] on div "Initial Inquiry" at bounding box center [79, 74] width 78 height 4
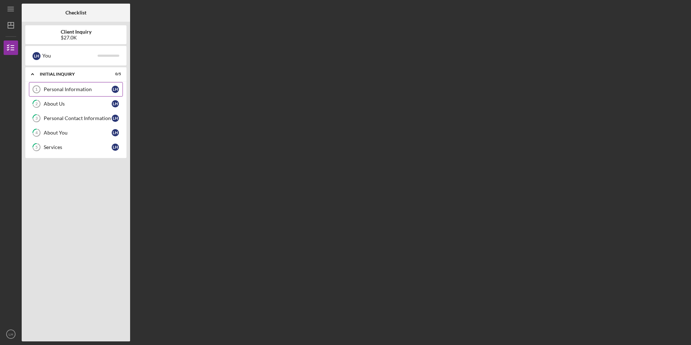
click at [64, 86] on link "Personal Information 1 Personal Information L H" at bounding box center [76, 89] width 94 height 14
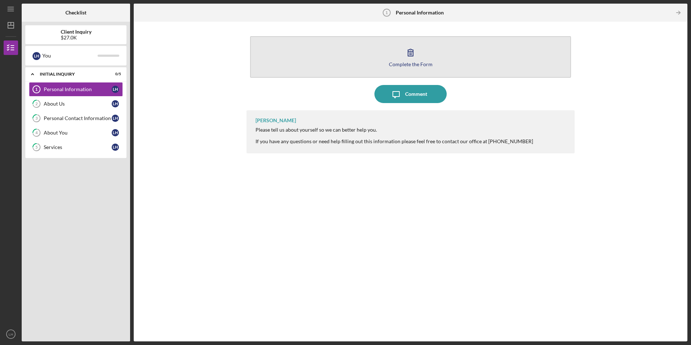
click at [409, 52] on icon "button" at bounding box center [410, 52] width 5 height 7
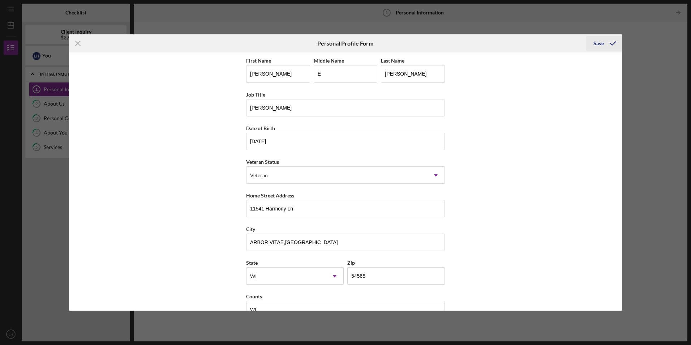
click at [602, 44] on div "Save" at bounding box center [598, 43] width 10 height 14
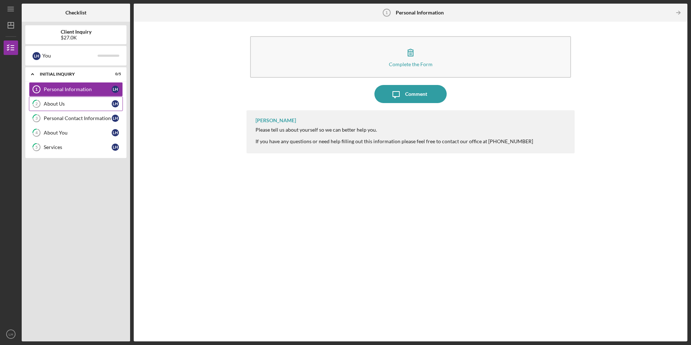
click at [63, 104] on div "About Us" at bounding box center [78, 104] width 68 height 6
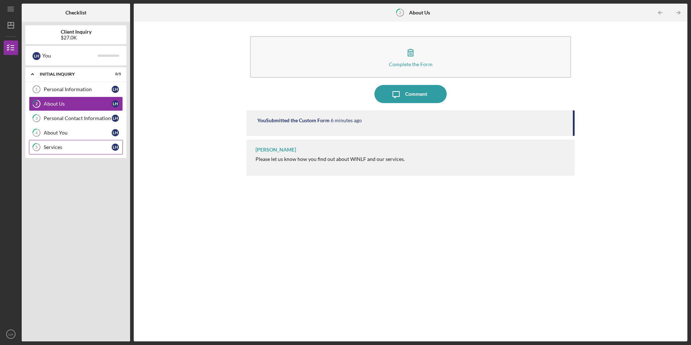
click at [51, 153] on link "5 Services L H" at bounding box center [76, 147] width 94 height 14
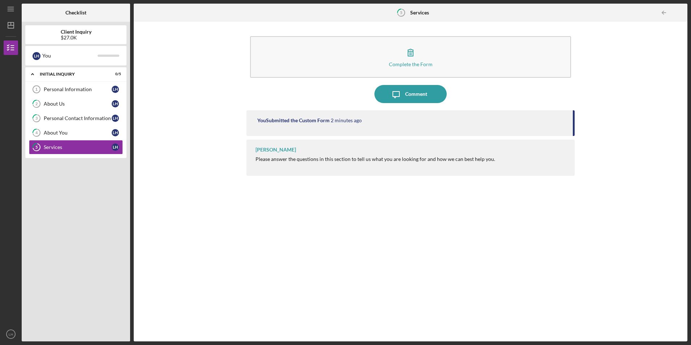
click at [275, 159] on div "Please answer the questions in this section to tell us what you are looking for…" at bounding box center [375, 159] width 240 height 6
click at [67, 149] on div "Services" at bounding box center [78, 147] width 68 height 6
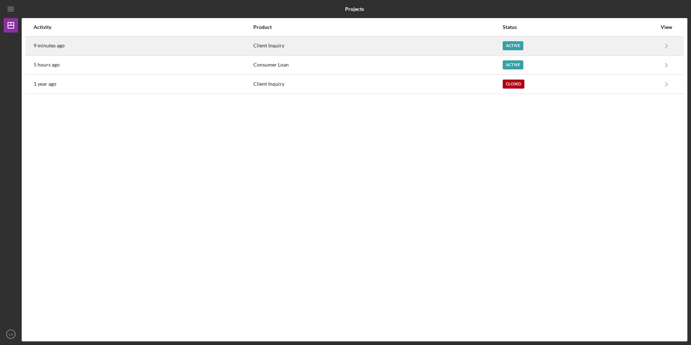
click at [511, 44] on div "Active" at bounding box center [513, 45] width 21 height 9
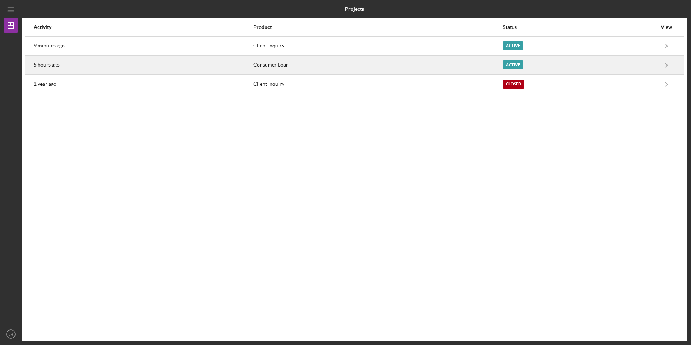
click at [508, 65] on div "Active" at bounding box center [513, 64] width 21 height 9
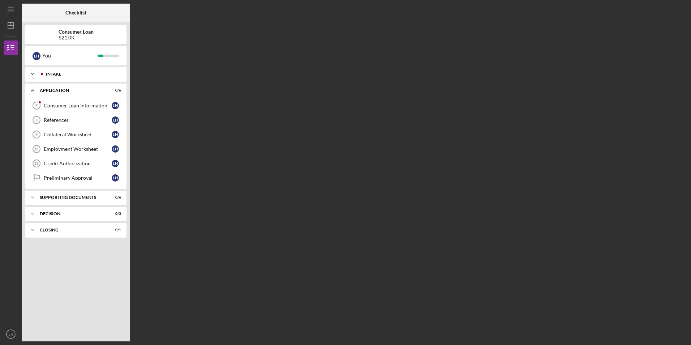
click at [74, 73] on div "Intake" at bounding box center [82, 74] width 72 height 4
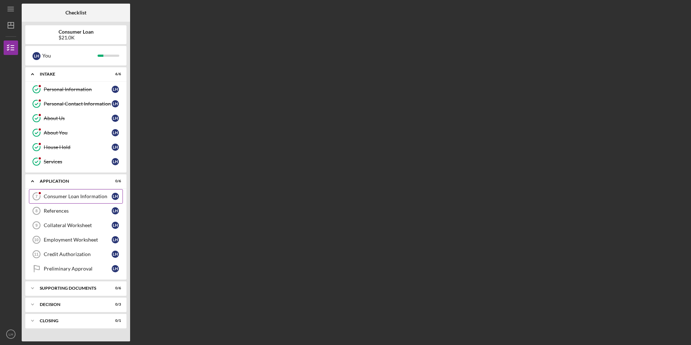
click at [66, 197] on div "Consumer Loan Information" at bounding box center [78, 196] width 68 height 6
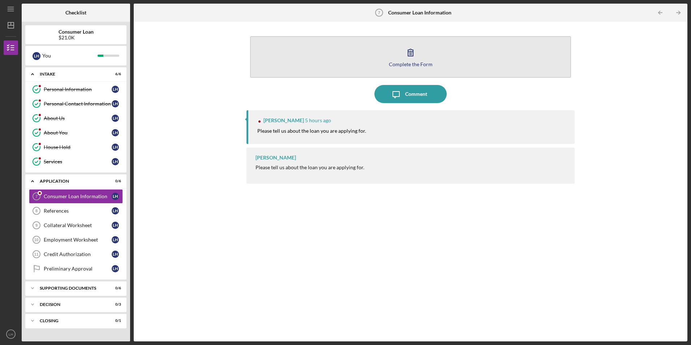
click at [407, 53] on icon "button" at bounding box center [410, 52] width 18 height 18
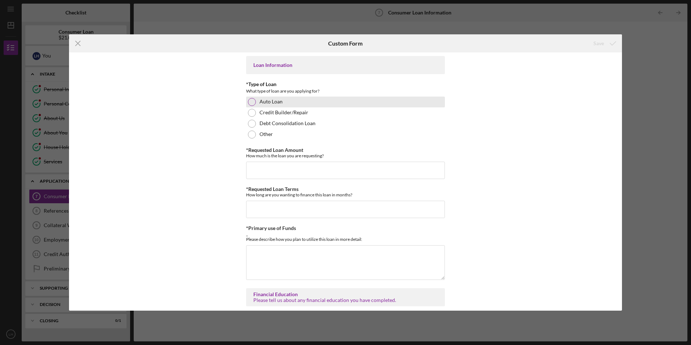
click at [249, 101] on div at bounding box center [252, 102] width 8 height 8
click at [253, 173] on input "*Requested Loan Amount" at bounding box center [345, 170] width 199 height 17
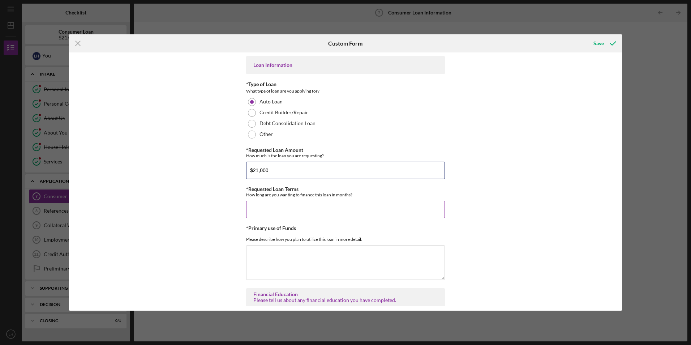
type input "$21,000"
click at [255, 209] on input "*Requested Loan Terms" at bounding box center [345, 209] width 199 height 17
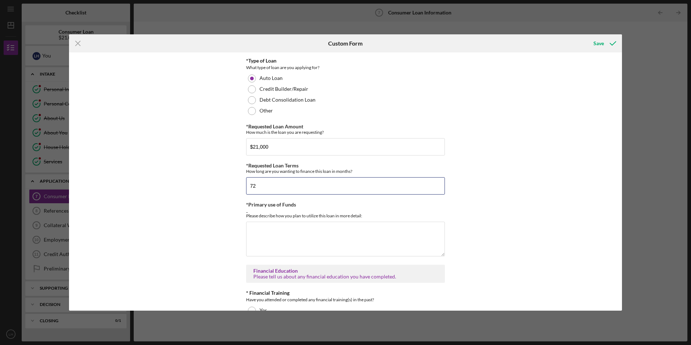
scroll to position [36, 0]
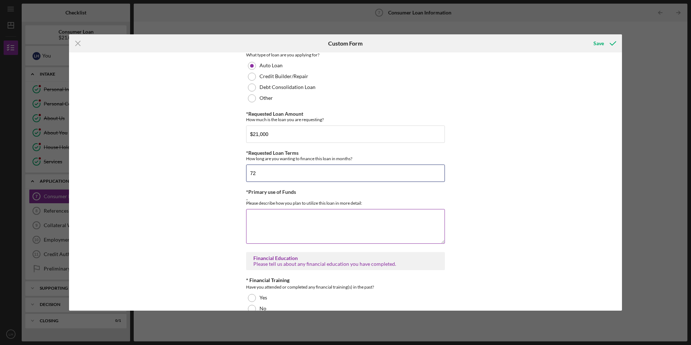
type input "72"
click at [289, 220] on textarea "*Primary use of Funds" at bounding box center [345, 226] width 199 height 35
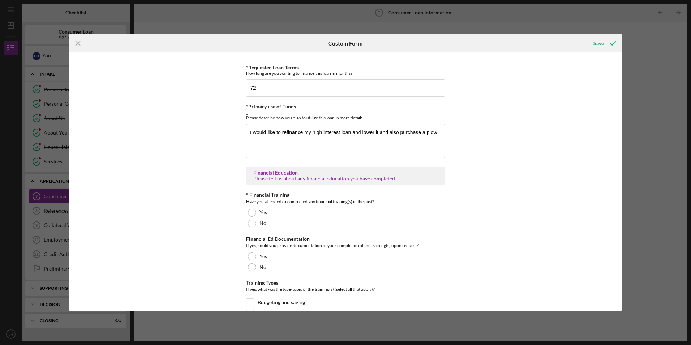
scroll to position [145, 0]
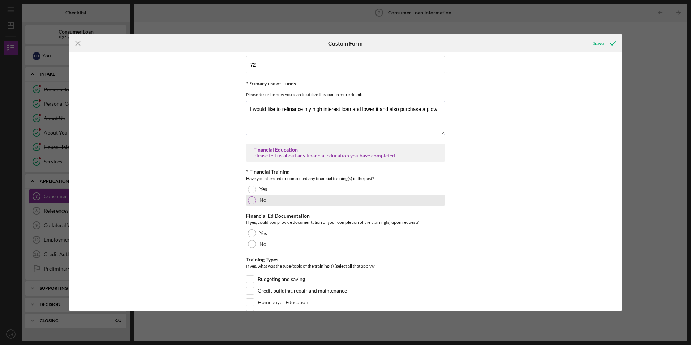
type textarea "I would like to refinance my high interest loan and lower it and also purchase …"
click at [248, 202] on div at bounding box center [252, 200] width 8 height 8
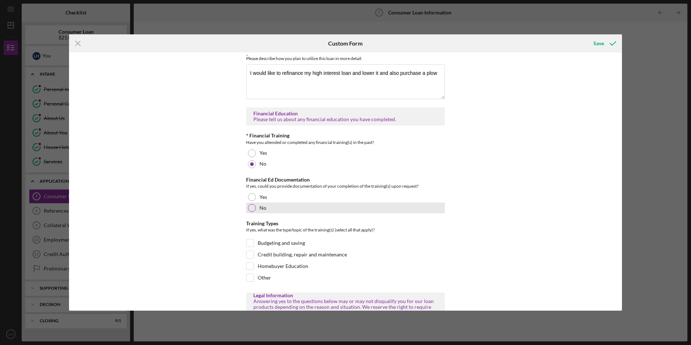
click at [249, 208] on div at bounding box center [252, 208] width 8 height 8
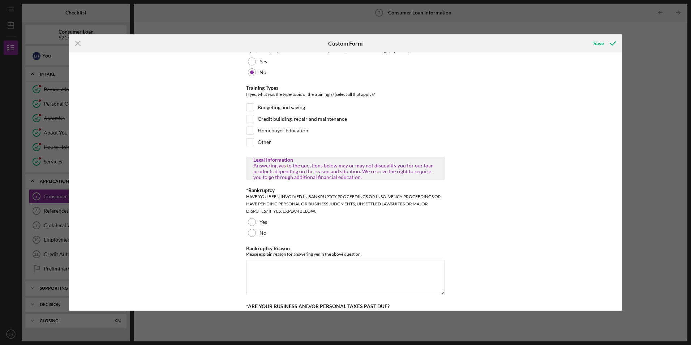
scroll to position [325, 0]
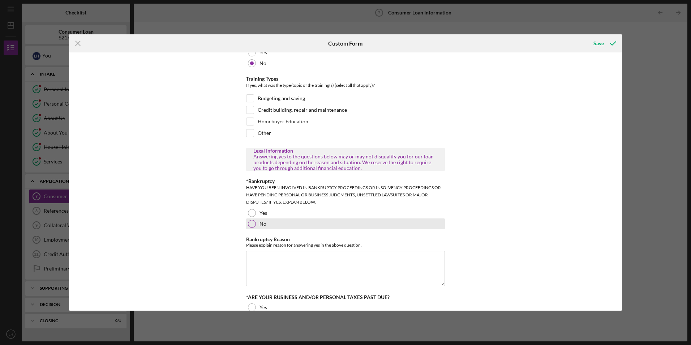
click at [248, 223] on div at bounding box center [252, 224] width 8 height 8
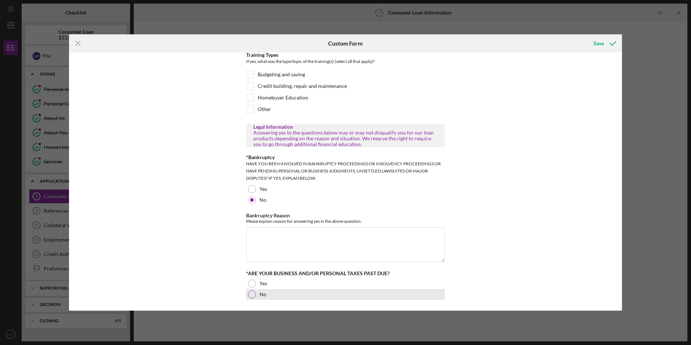
click at [249, 294] on div at bounding box center [252, 294] width 8 height 8
click at [597, 45] on div "Save" at bounding box center [598, 43] width 10 height 14
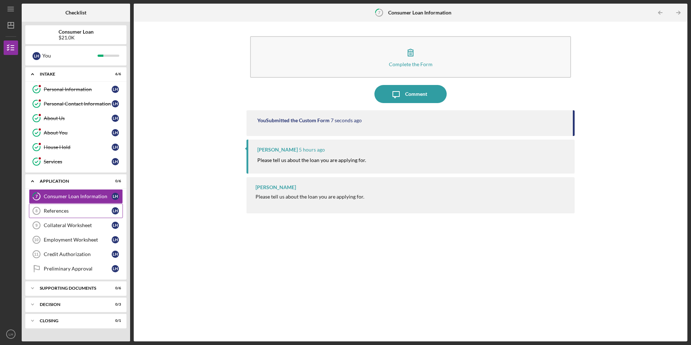
click at [61, 213] on div "References" at bounding box center [78, 211] width 68 height 6
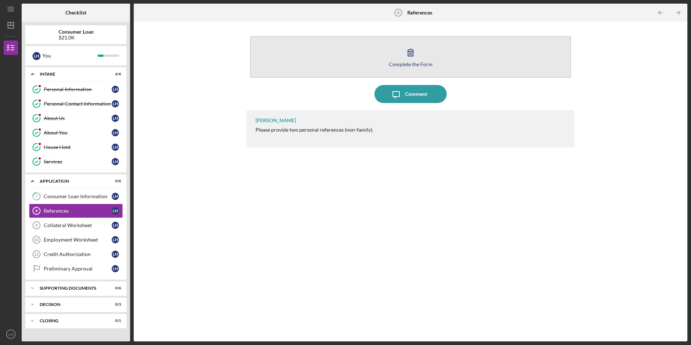
click at [414, 48] on icon "button" at bounding box center [410, 52] width 18 height 18
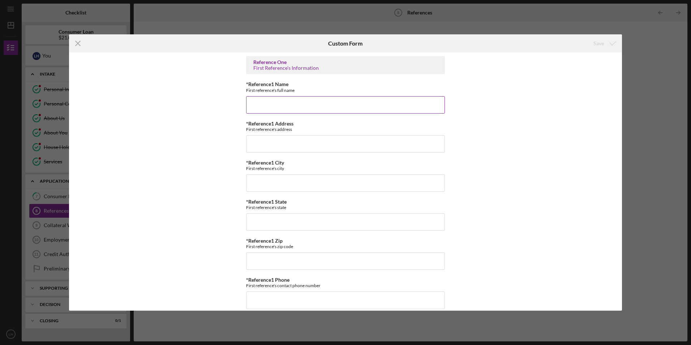
click at [264, 107] on input "*Reference1 Name" at bounding box center [345, 104] width 199 height 17
type input "[PERSON_NAME]"
click at [254, 144] on input "*Reference1 Address" at bounding box center [345, 143] width 199 height 17
type input "[STREET_ADDRESS]"
click at [260, 186] on input "*Reference1 City" at bounding box center [345, 182] width 199 height 17
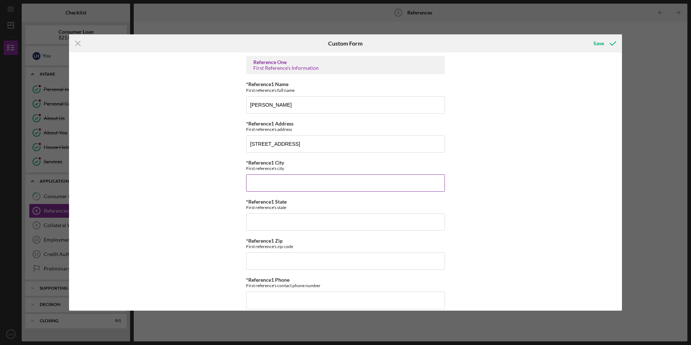
type input "ARBOR VITAE,[GEOGRAPHIC_DATA]"
type input "Wi"
type input "54,568"
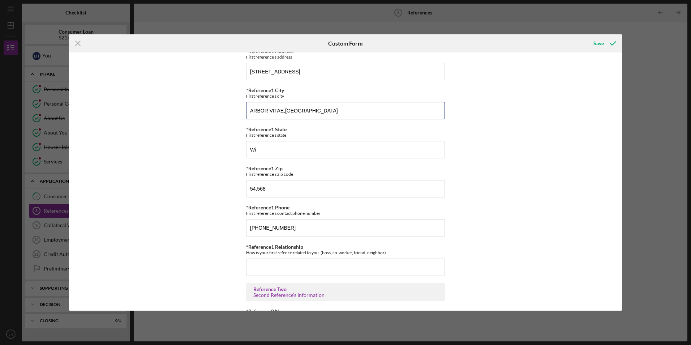
scroll to position [108, 0]
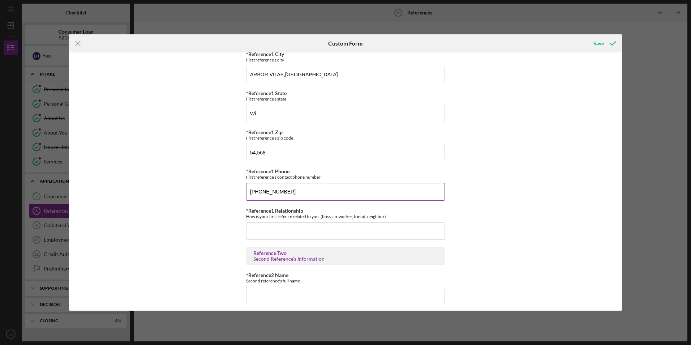
click at [290, 193] on input "[PHONE_NUMBER]" at bounding box center [345, 191] width 199 height 17
click at [301, 192] on input "(715) 892-####" at bounding box center [345, 191] width 199 height 17
type input "[PHONE_NUMBER]"
click at [282, 232] on input "*Reference1 Relationship" at bounding box center [345, 230] width 199 height 17
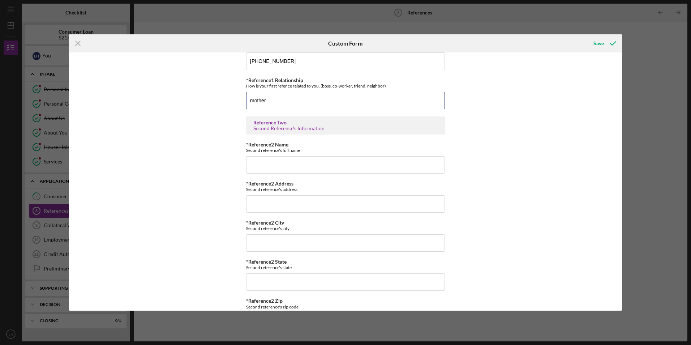
scroll to position [253, 0]
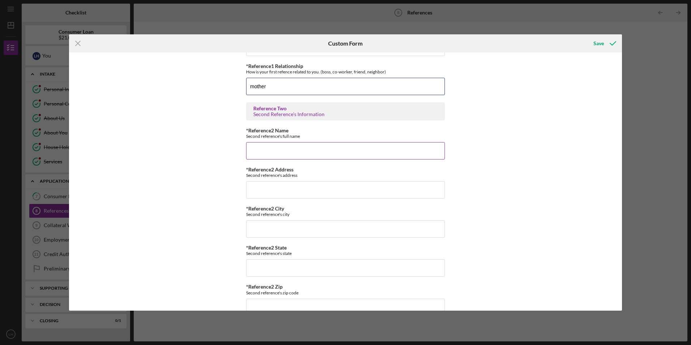
type input "mother"
click at [268, 149] on input "*Reference2 Name" at bounding box center [345, 150] width 199 height 17
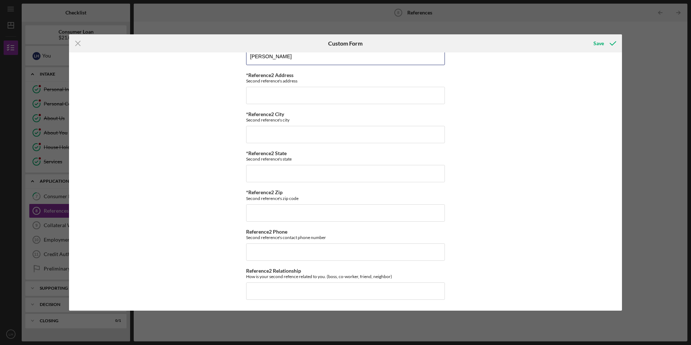
scroll to position [130, 0]
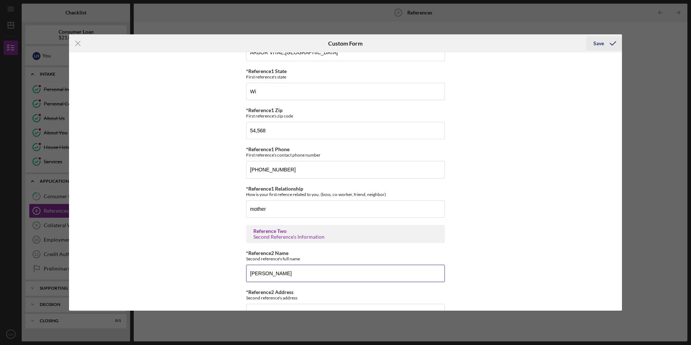
type input "[PERSON_NAME]"
click at [595, 42] on div "Save" at bounding box center [598, 43] width 10 height 14
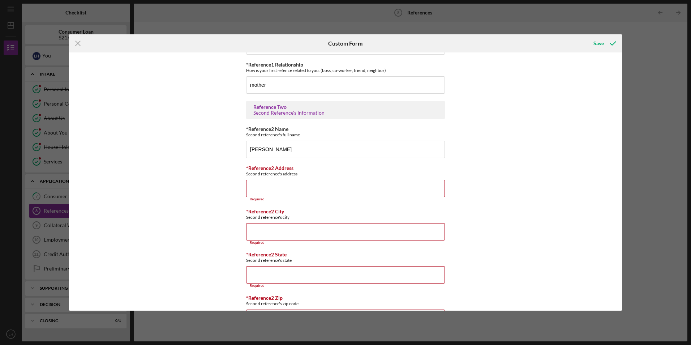
scroll to position [256, 0]
click at [77, 42] on icon "Icon/Menu Close" at bounding box center [78, 43] width 18 height 18
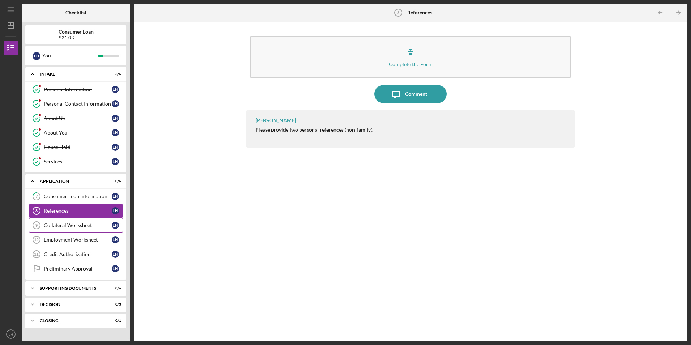
click at [58, 225] on div "Collateral Worksheet" at bounding box center [78, 225] width 68 height 6
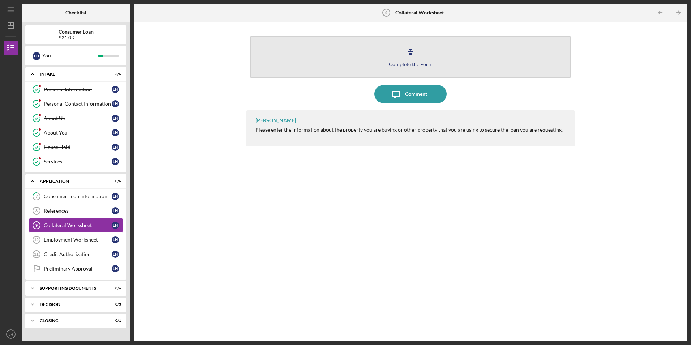
click at [409, 54] on icon "button" at bounding box center [410, 52] width 18 height 18
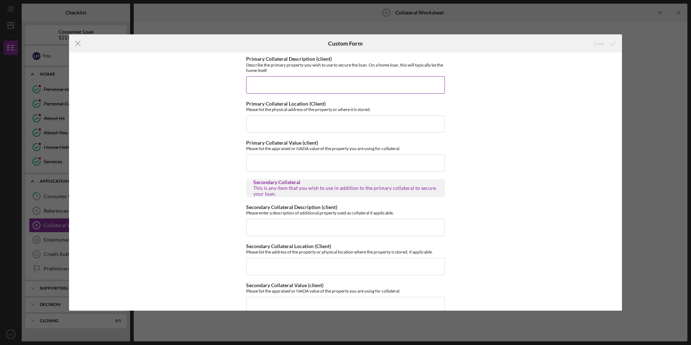
click at [263, 82] on input "Primary Collateral Description (client)" at bounding box center [345, 84] width 199 height 17
type input "2018 Subaru Outback"
click at [257, 124] on input "Primary Collateral Location (Client)" at bounding box center [345, 123] width 199 height 17
type input "[STREET_ADDRESS]"
click at [272, 161] on input "Primary Collateral Value (client)" at bounding box center [345, 162] width 199 height 17
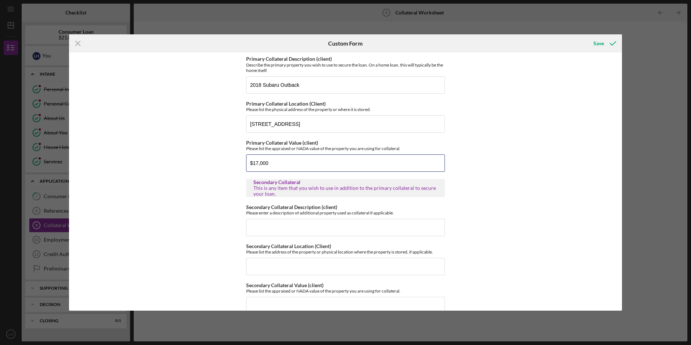
scroll to position [15, 0]
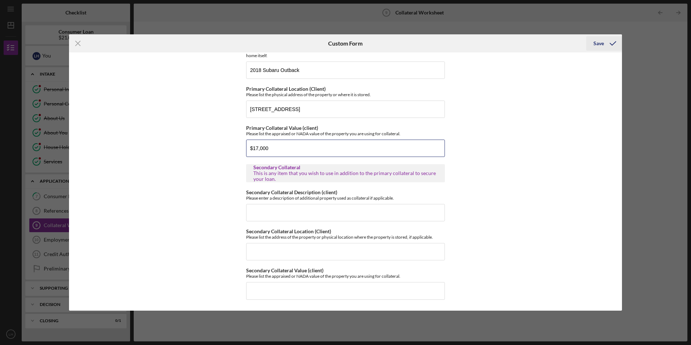
type input "$17,000"
click at [599, 44] on div "Save" at bounding box center [598, 43] width 10 height 14
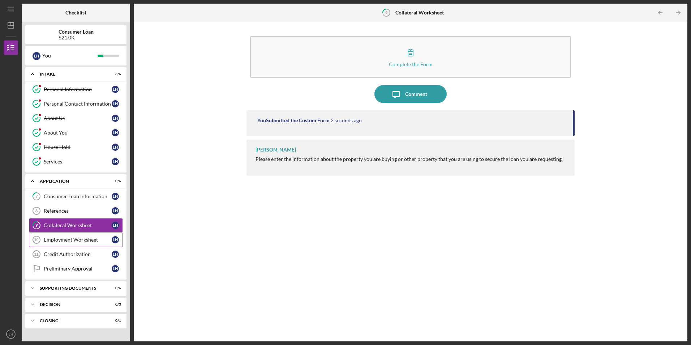
click at [59, 242] on div "Employment Worksheet" at bounding box center [78, 240] width 68 height 6
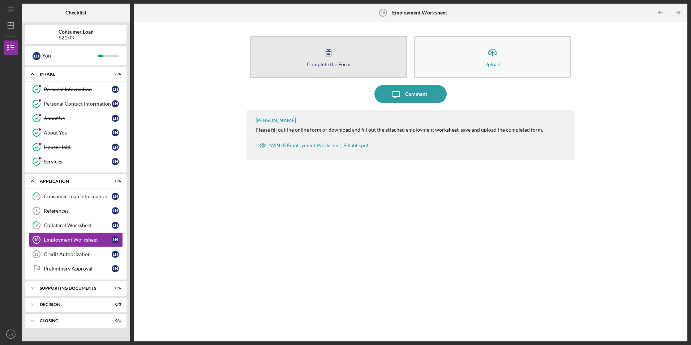
click at [327, 52] on icon "button" at bounding box center [328, 52] width 5 height 7
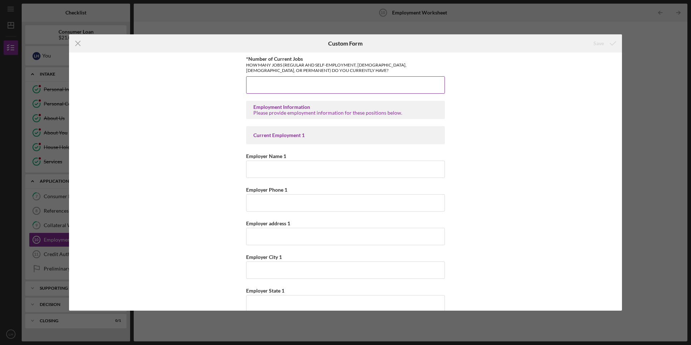
click at [263, 89] on input "*Number of Current Jobs" at bounding box center [345, 84] width 199 height 17
type input "1"
click at [265, 172] on input "Employer Name 1" at bounding box center [345, 168] width 199 height 17
type input "Vilas County Highway Department"
click at [260, 198] on input "Employer Phone 1" at bounding box center [345, 202] width 199 height 17
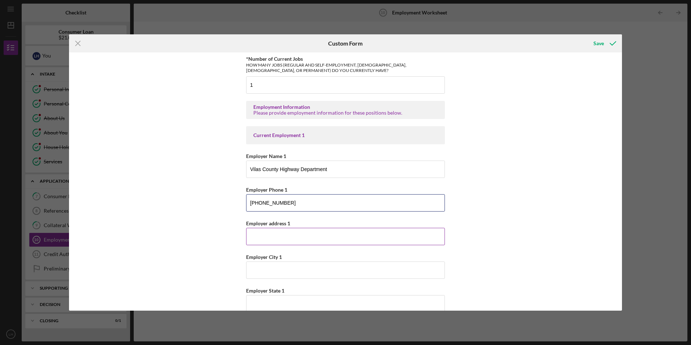
type input "[PHONE_NUMBER]"
click at [262, 232] on input "Employer address 1" at bounding box center [345, 236] width 199 height 17
type input "[STREET_ADDRESS]"
click at [261, 267] on input "Employer City 1" at bounding box center [345, 269] width 199 height 17
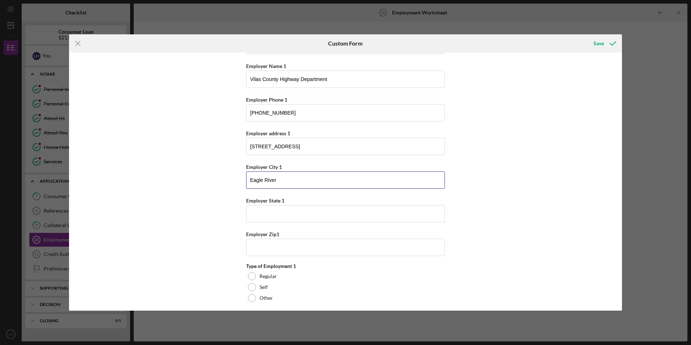
scroll to position [108, 0]
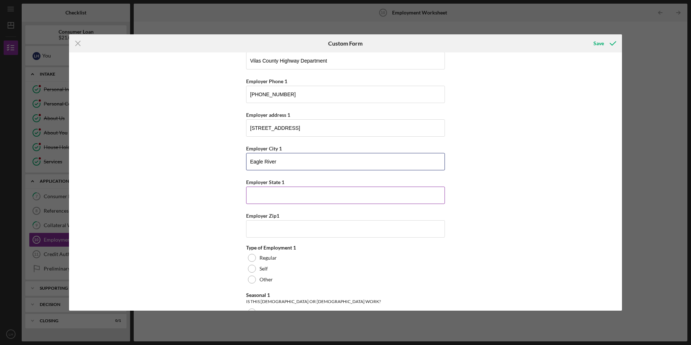
type input "Eagle River"
click at [260, 198] on input "Employer State 1" at bounding box center [345, 194] width 199 height 17
type input "[US_STATE]"
click at [269, 229] on input "5468" at bounding box center [345, 228] width 199 height 17
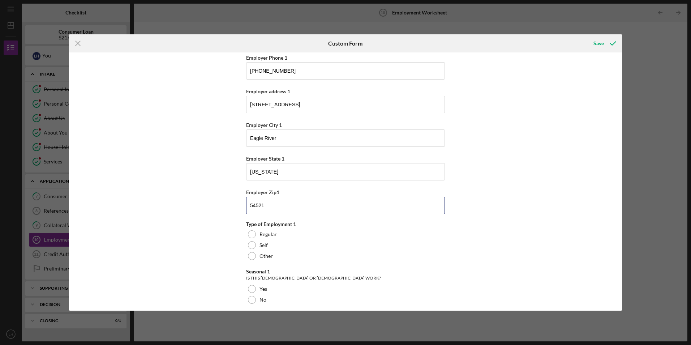
scroll to position [181, 0]
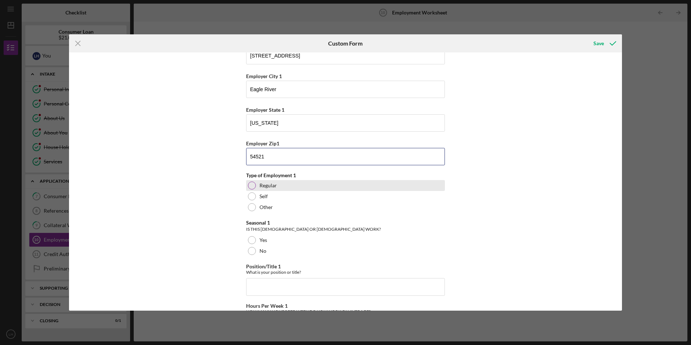
type input "54521"
click at [248, 181] on div "Regular" at bounding box center [345, 185] width 199 height 11
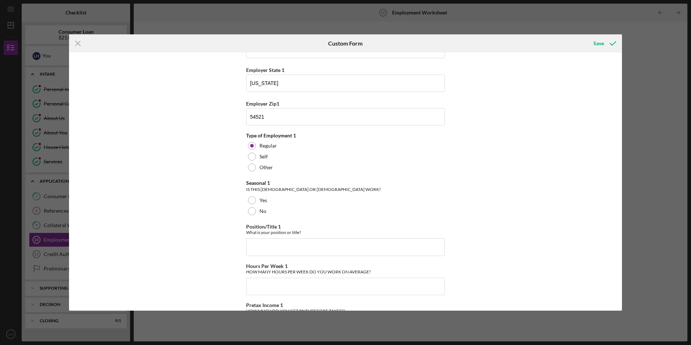
scroll to position [253, 0]
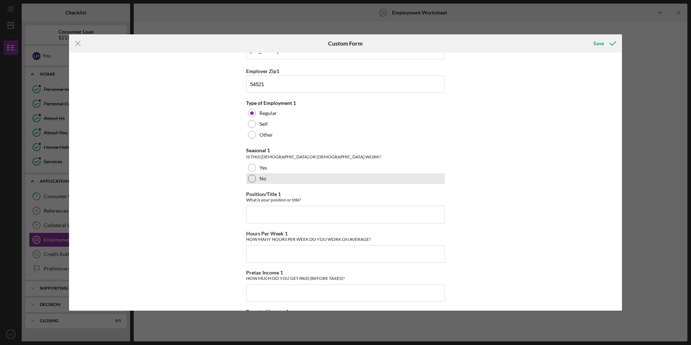
click at [247, 181] on div "No" at bounding box center [345, 178] width 199 height 11
click at [260, 213] on input "Position/Title 1" at bounding box center [345, 214] width 199 height 17
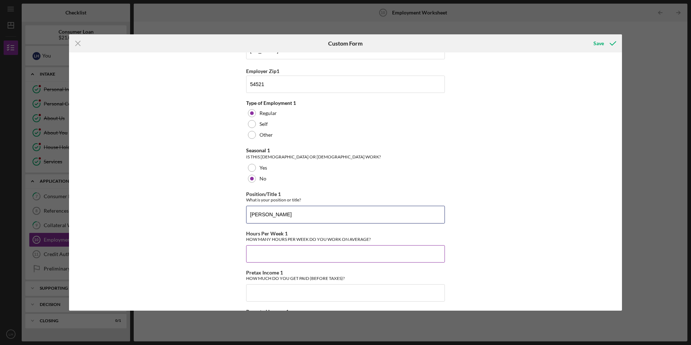
type input "[PERSON_NAME]"
click at [266, 256] on input "Hours Per Week 1" at bounding box center [345, 253] width 199 height 17
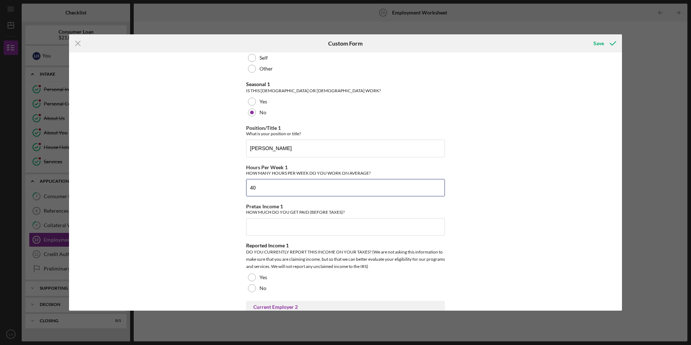
scroll to position [325, 0]
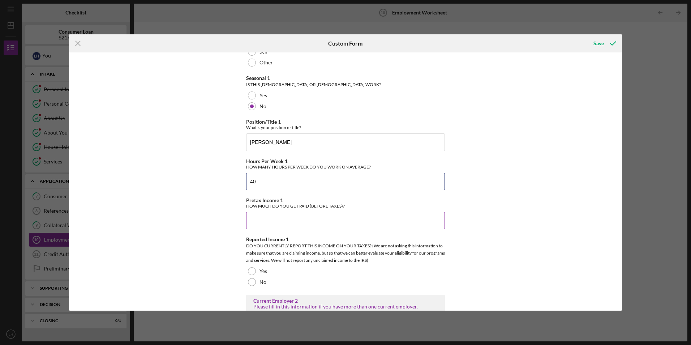
type input "40"
click at [258, 222] on input "Pretax Income 1" at bounding box center [345, 220] width 199 height 17
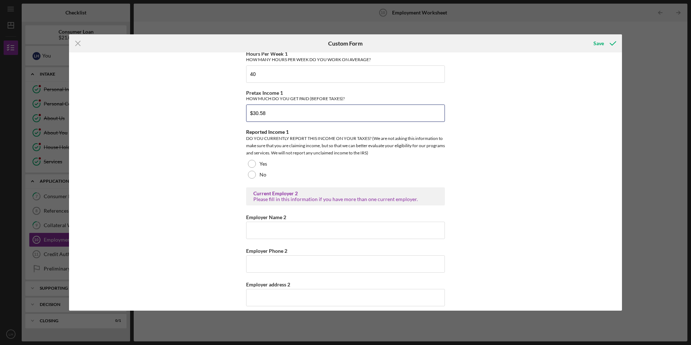
scroll to position [434, 0]
type input "$30.58"
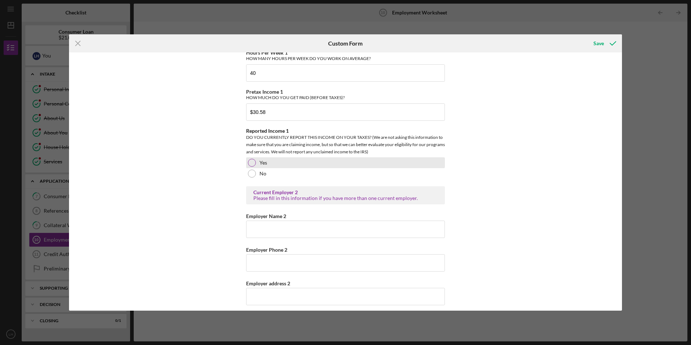
click at [248, 163] on div at bounding box center [252, 163] width 8 height 8
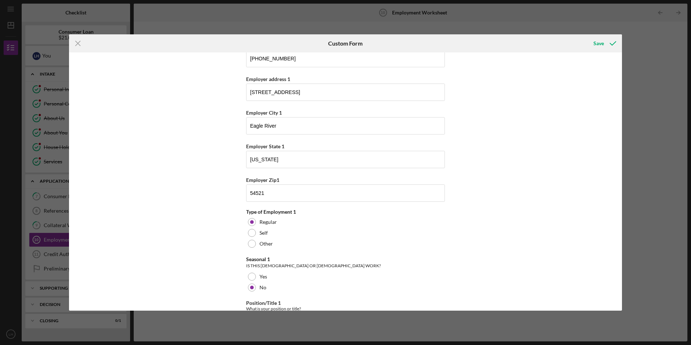
scroll to position [0, 0]
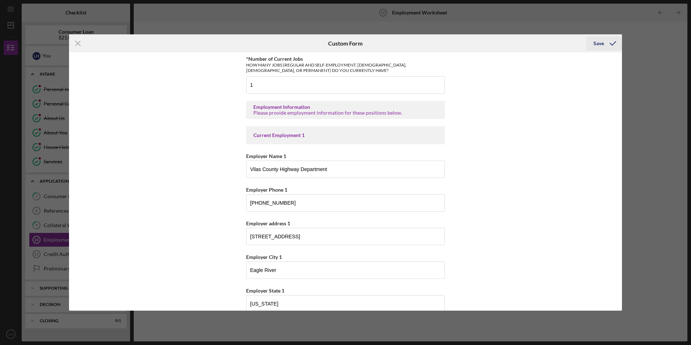
click at [597, 43] on div "Save" at bounding box center [598, 43] width 10 height 14
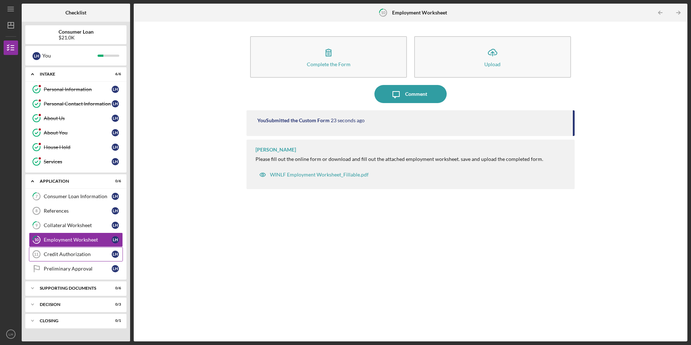
click at [57, 253] on div "Credit Authorization" at bounding box center [78, 254] width 68 height 6
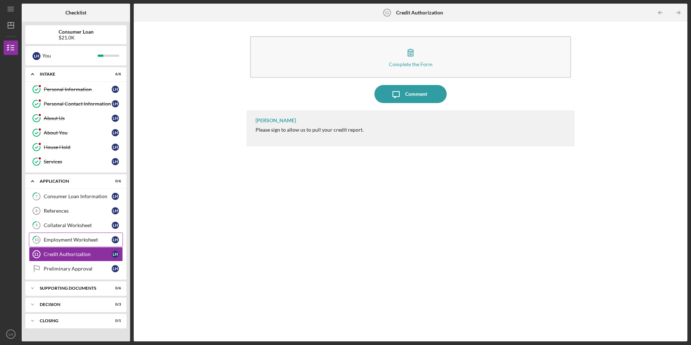
click at [51, 238] on div "Employment Worksheet" at bounding box center [78, 240] width 68 height 6
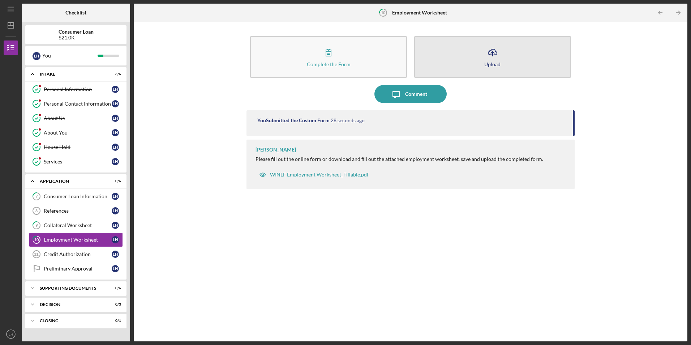
click at [491, 51] on icon "button" at bounding box center [492, 51] width 9 height 5
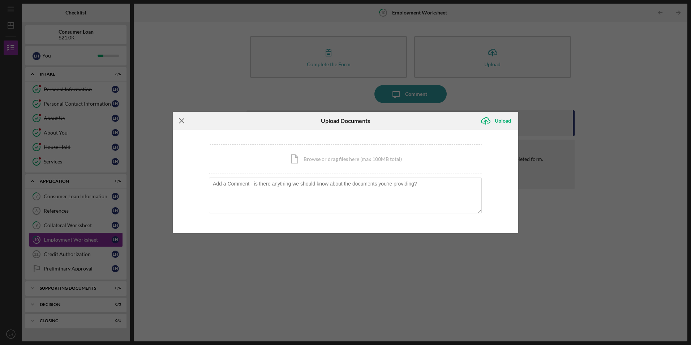
click at [180, 121] on icon "Icon/Menu Close" at bounding box center [182, 121] width 18 height 18
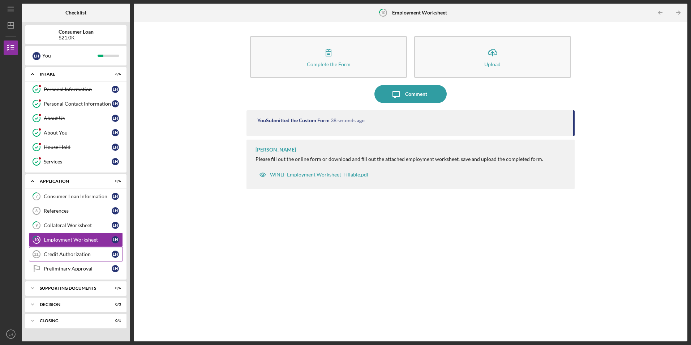
click at [63, 253] on div "Credit Authorization" at bounding box center [78, 254] width 68 height 6
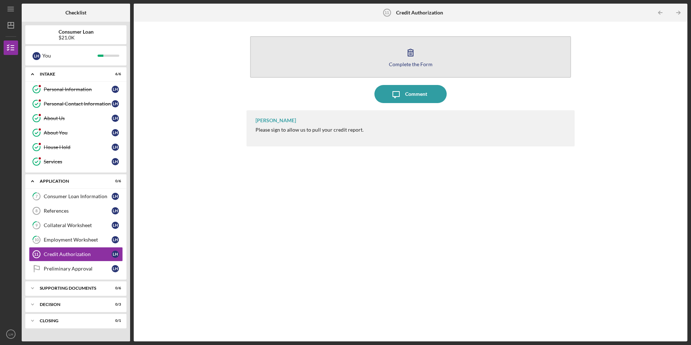
click at [407, 52] on icon "button" at bounding box center [410, 52] width 18 height 18
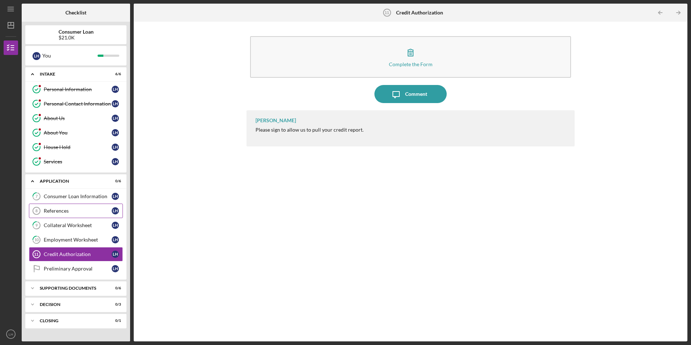
click at [60, 208] on div "References" at bounding box center [78, 211] width 68 height 6
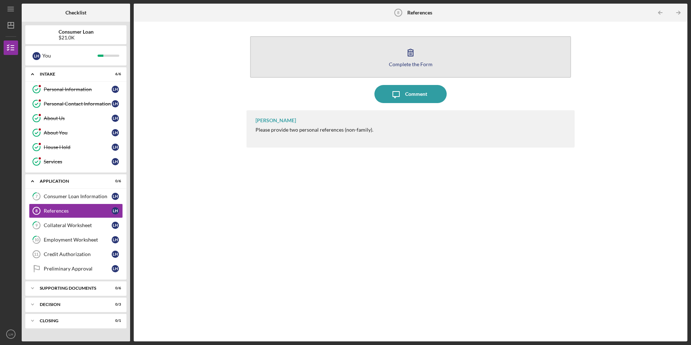
click at [403, 57] on icon "button" at bounding box center [410, 52] width 18 height 18
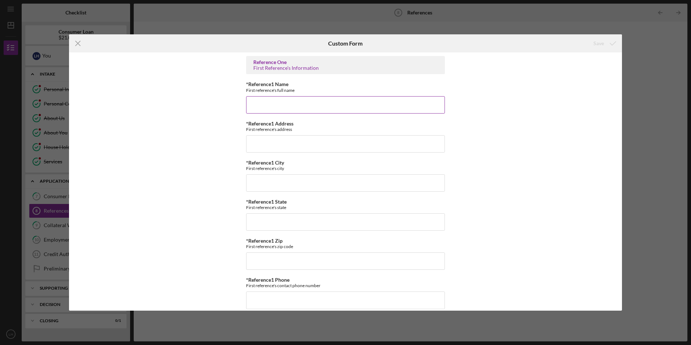
click at [284, 104] on input "*Reference1 Name" at bounding box center [345, 104] width 199 height 17
type input "[PERSON_NAME]"
type input "[STREET_ADDRESS]"
type input "ARBOR VITAE,[GEOGRAPHIC_DATA]"
type input "Wi"
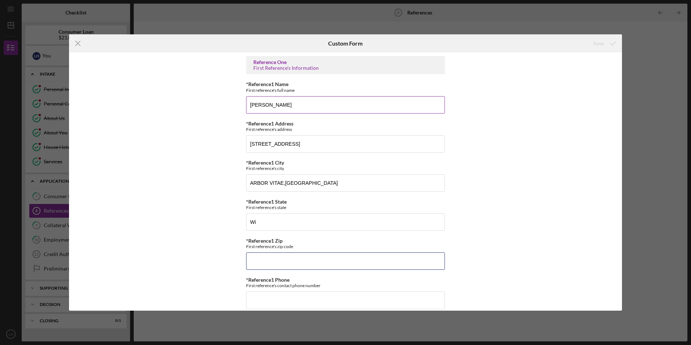
type input "54,568"
type input "[PHONE_NUMBER]"
type input "mother"
type input "[PERSON_NAME]"
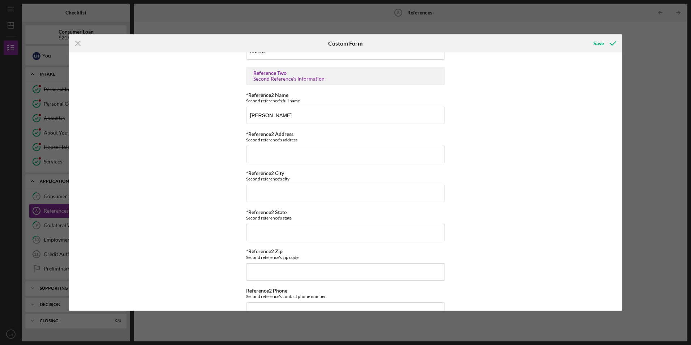
scroll to position [289, 0]
click at [261, 154] on input "*Reference2 Address" at bounding box center [345, 153] width 199 height 17
type input "7468 Pine Rd"
click at [254, 200] on input "*Reference2 City" at bounding box center [345, 192] width 199 height 17
type input "Minocqua"
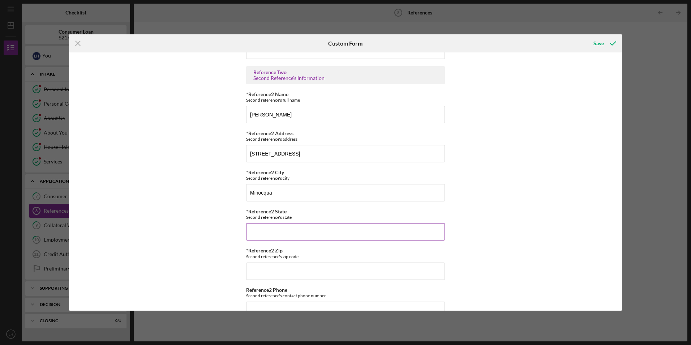
click at [258, 229] on input "*Reference2 State" at bounding box center [345, 231] width 199 height 17
type input "Wisconsin"
type input "5,468"
type input "(715) 462-6###"
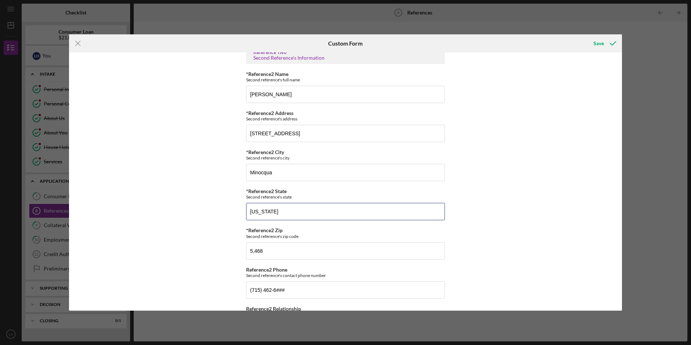
scroll to position [325, 0]
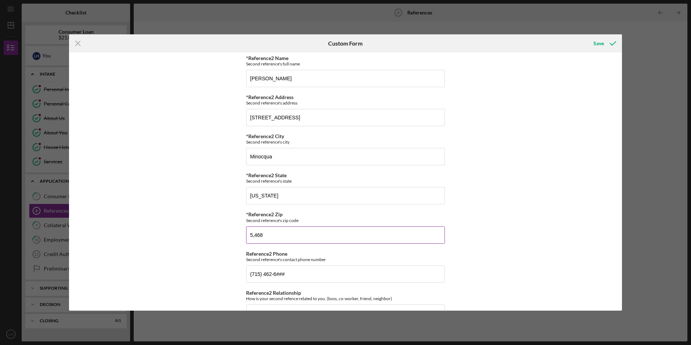
click at [273, 236] on input "5,468" at bounding box center [345, 234] width 199 height 17
type input "54,548"
click at [295, 277] on input "(715) 462-6###" at bounding box center [345, 273] width 199 height 17
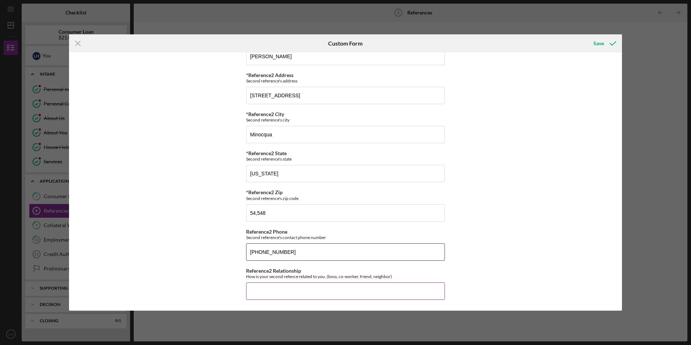
type input "(715) 892-8641"
click at [272, 293] on input "Reference2 Relationship" at bounding box center [345, 290] width 199 height 17
click at [586, 36] on button "Save" at bounding box center [604, 43] width 36 height 14
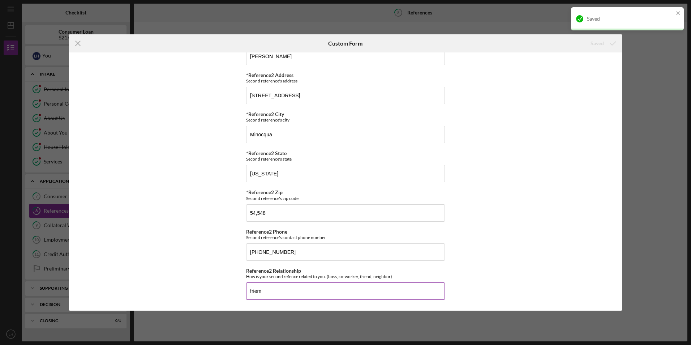
type input "friemd"
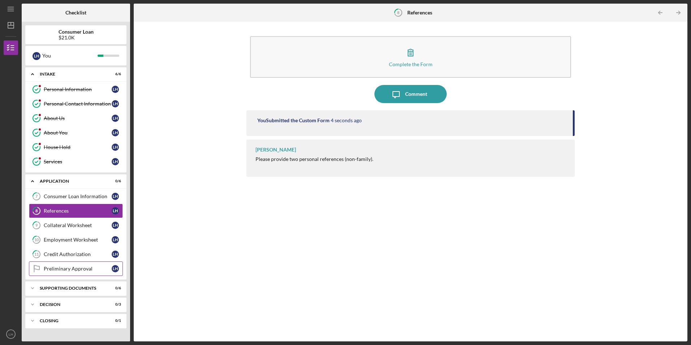
click at [65, 266] on div "Preliminary Approval" at bounding box center [78, 269] width 68 height 6
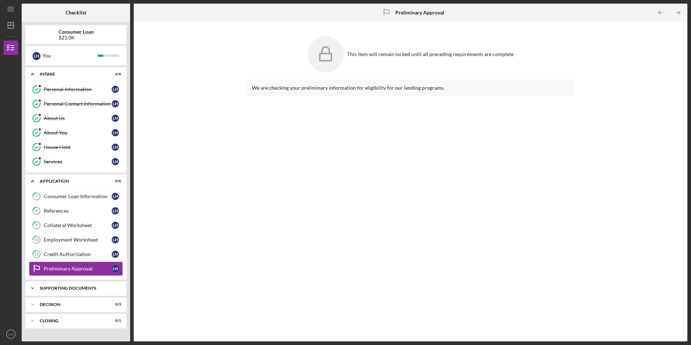
click at [64, 288] on div "Supporting Documents" at bounding box center [79, 288] width 78 height 4
click at [57, 304] on div "Personal ID" at bounding box center [78, 303] width 68 height 6
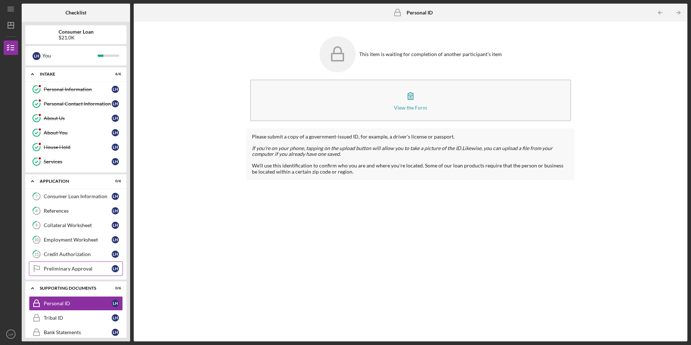
click at [50, 267] on div "Preliminary Approval" at bounding box center [78, 269] width 68 height 6
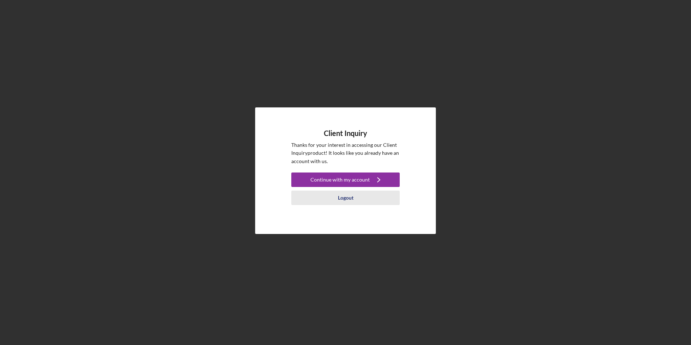
click at [341, 195] on div "Logout" at bounding box center [346, 197] width 16 height 14
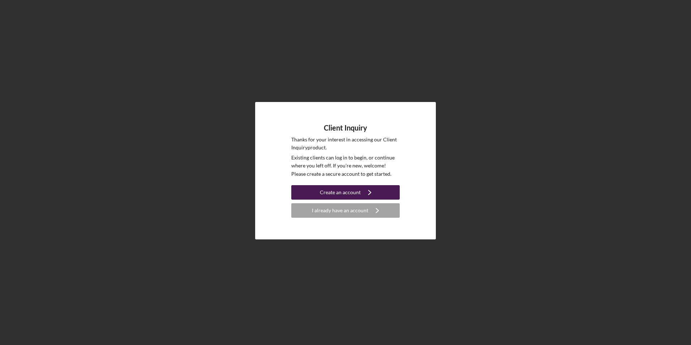
click at [380, 192] on button "Create an account Icon/Navigate" at bounding box center [345, 192] width 108 height 14
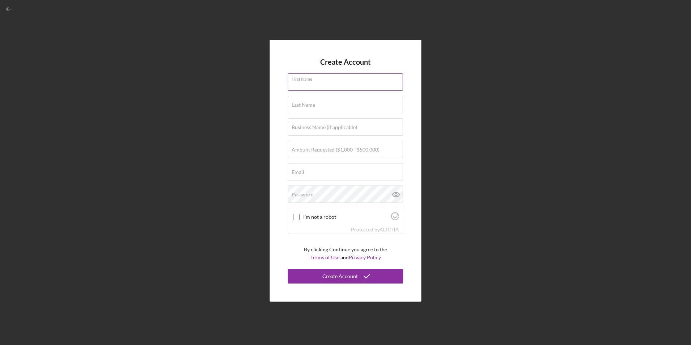
click at [318, 85] on input "First Name" at bounding box center [345, 81] width 115 height 17
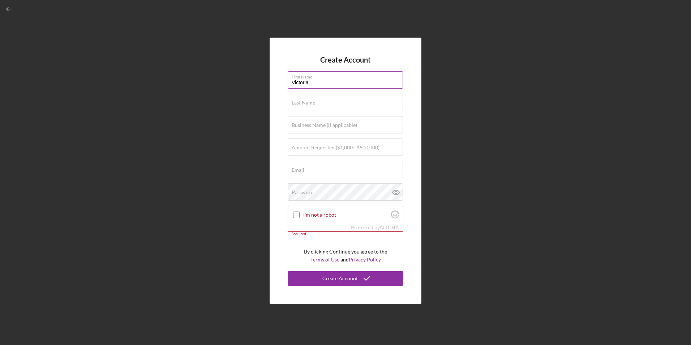
type input "Victoria"
type input "[PERSON_NAME]"
type input "$33,000"
click at [324, 168] on div "Email Required" at bounding box center [346, 170] width 116 height 18
type input "[EMAIL_ADDRESS][DOMAIN_NAME]"
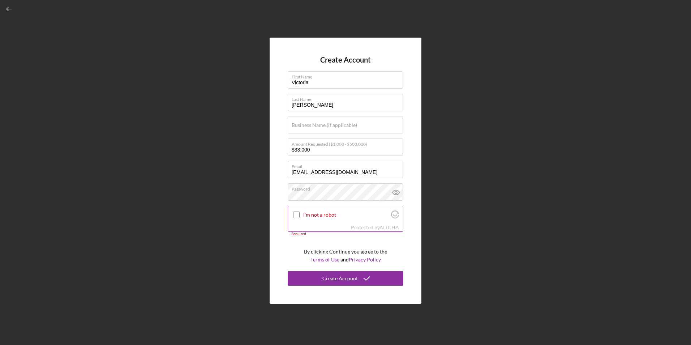
click at [299, 213] on input "I'm not a robot" at bounding box center [296, 214] width 7 height 7
checkbox input "true"
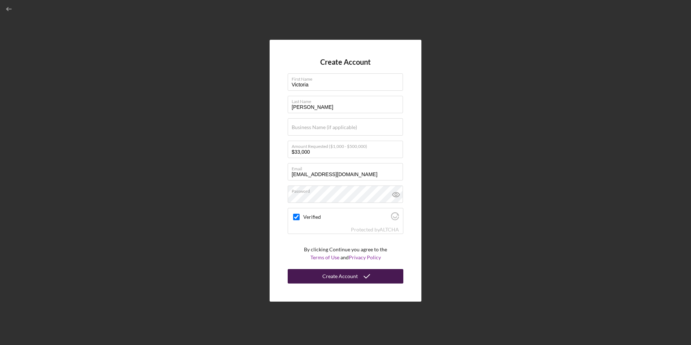
click at [356, 276] on div "Create Account" at bounding box center [339, 276] width 35 height 14
